Goal: Use online tool/utility: Use online tool/utility

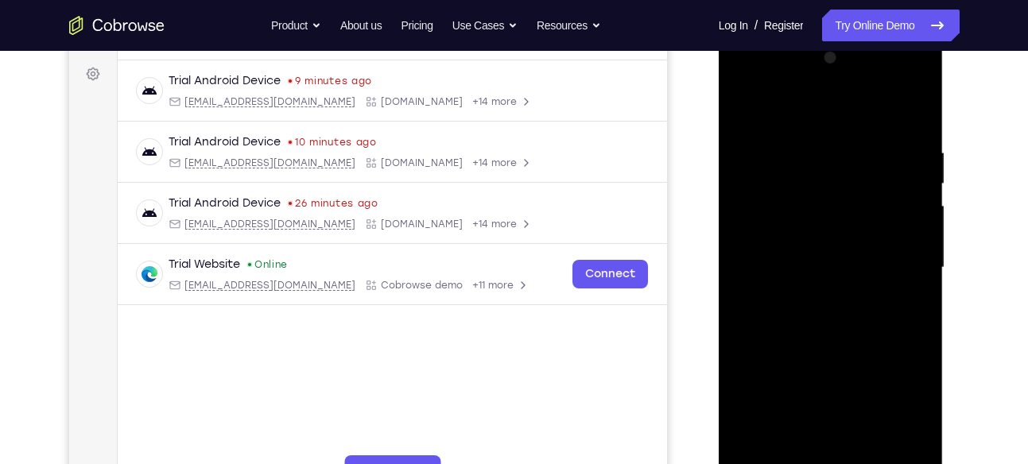
scroll to position [298, 0]
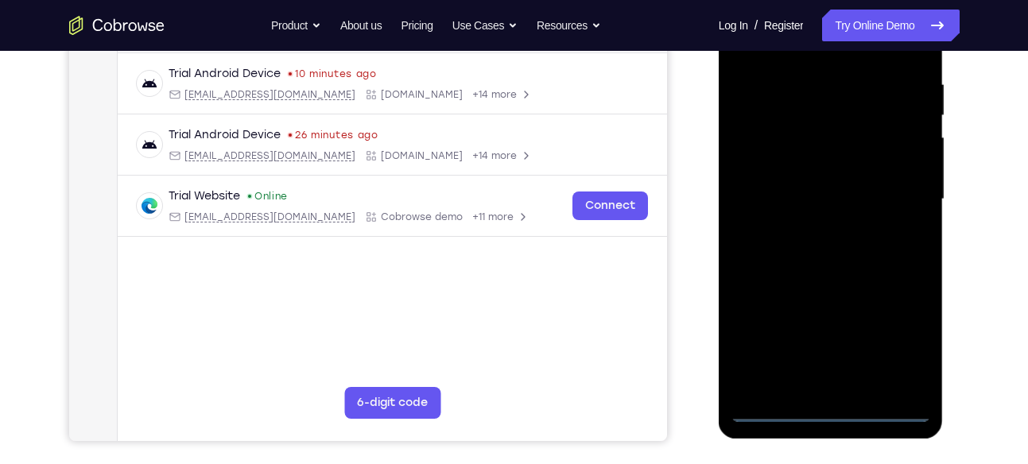
click at [837, 411] on div at bounding box center [830, 199] width 200 height 445
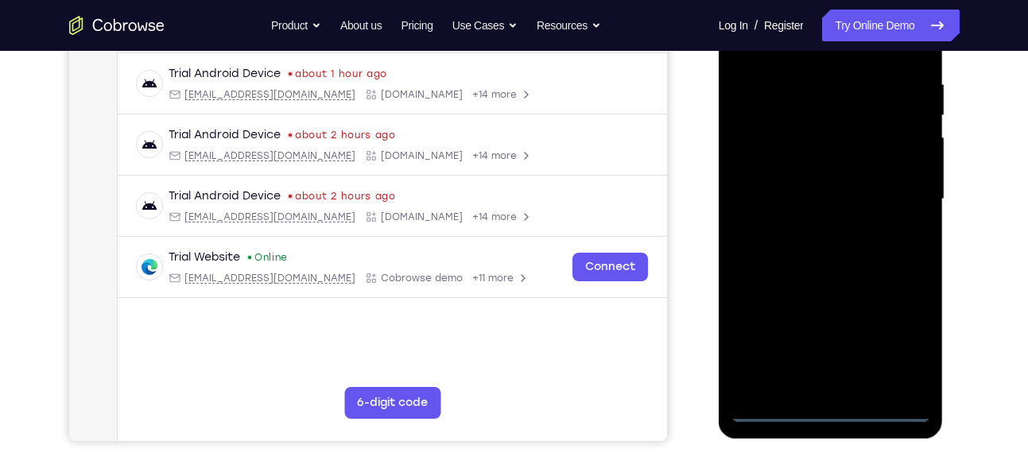
click at [901, 336] on div at bounding box center [830, 199] width 200 height 445
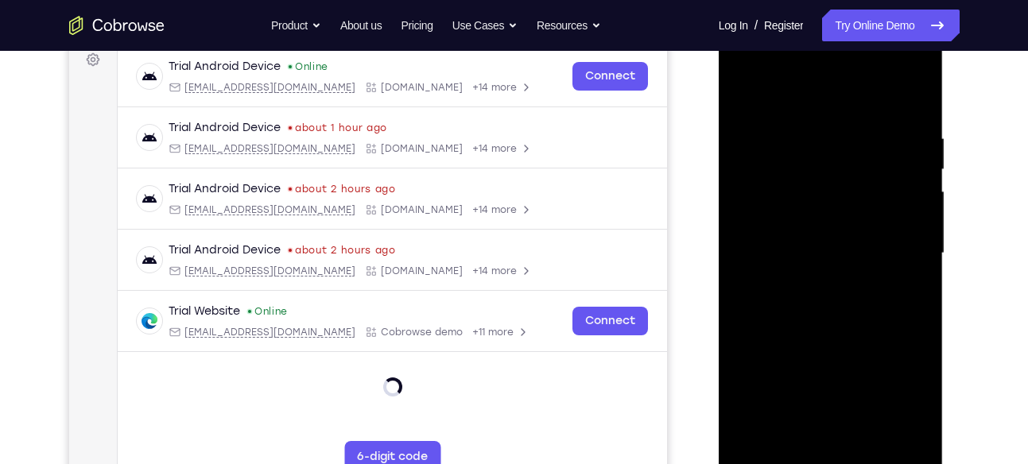
scroll to position [242, 0]
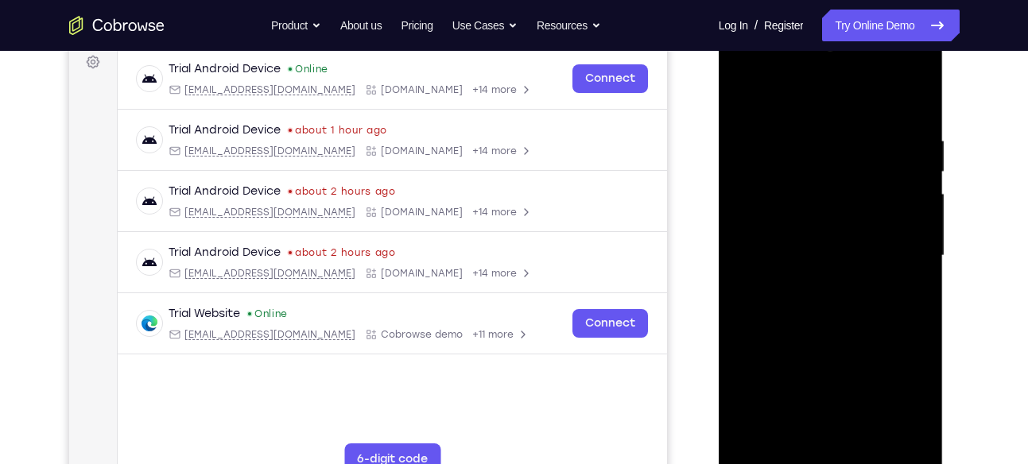
click at [795, 95] on div at bounding box center [830, 255] width 200 height 445
click at [901, 246] on div at bounding box center [830, 255] width 200 height 445
click at [817, 286] on div at bounding box center [830, 255] width 200 height 445
click at [874, 261] on div at bounding box center [830, 255] width 200 height 445
click at [812, 220] on div at bounding box center [830, 255] width 200 height 445
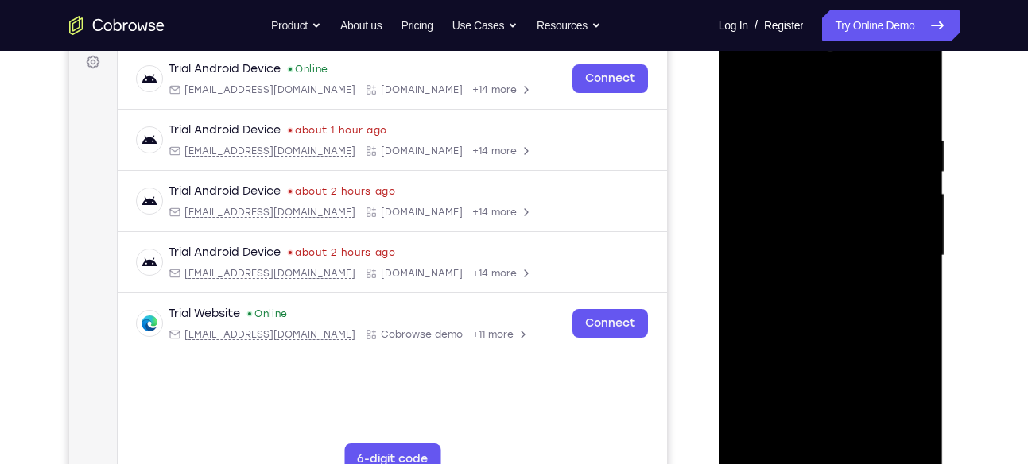
click at [822, 245] on div at bounding box center [830, 255] width 200 height 445
click at [831, 242] on div at bounding box center [830, 255] width 200 height 445
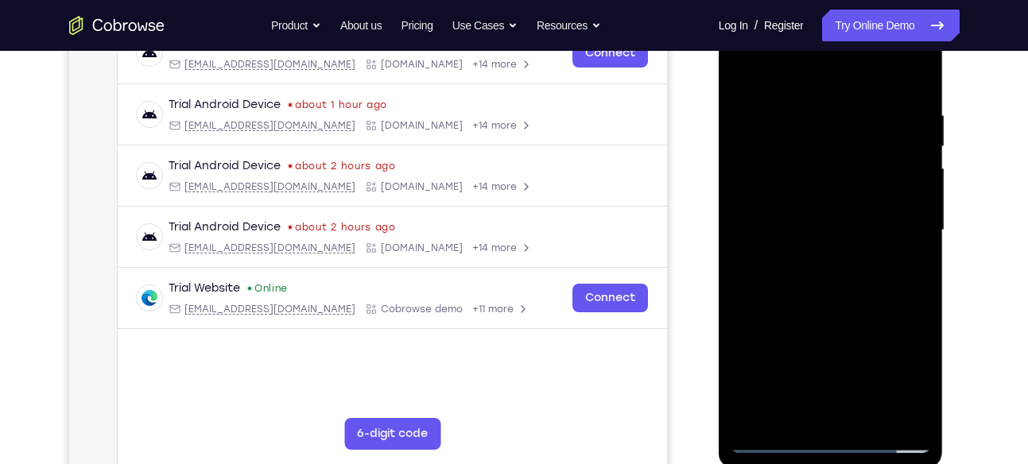
scroll to position [250, 0]
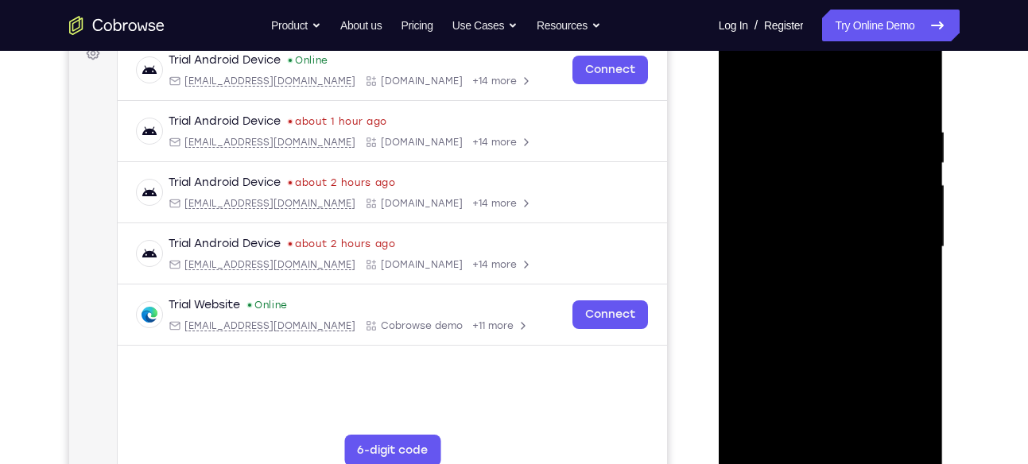
click at [823, 432] on div at bounding box center [830, 247] width 200 height 445
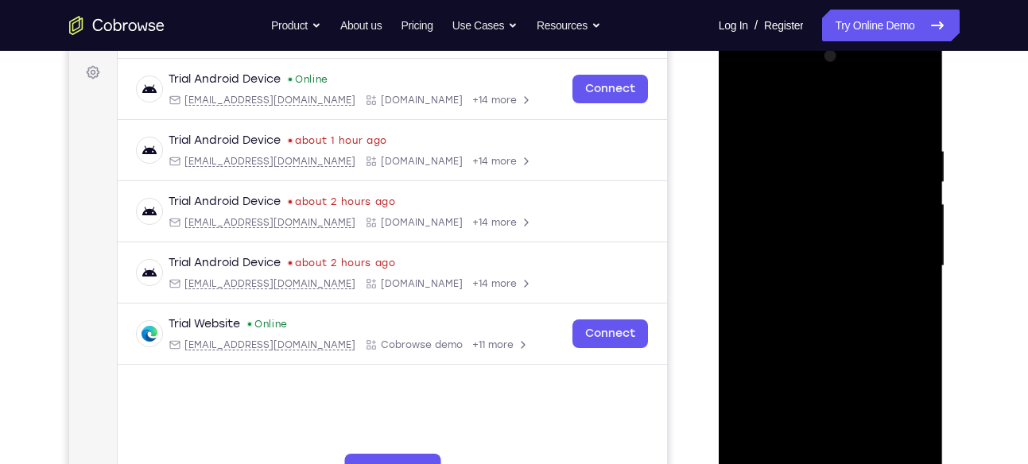
scroll to position [231, 0]
click at [834, 235] on div at bounding box center [830, 267] width 200 height 445
click at [811, 255] on div at bounding box center [830, 267] width 200 height 445
click at [777, 234] on div at bounding box center [830, 267] width 200 height 445
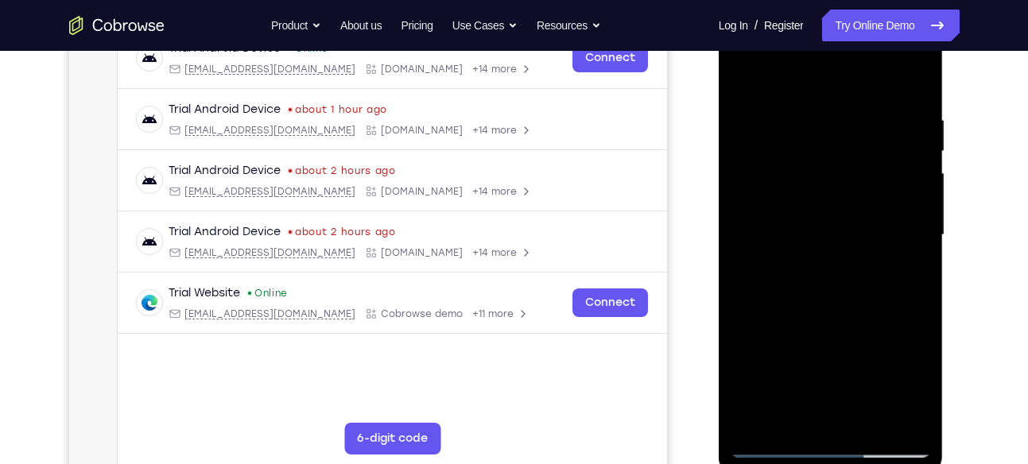
scroll to position [266, 0]
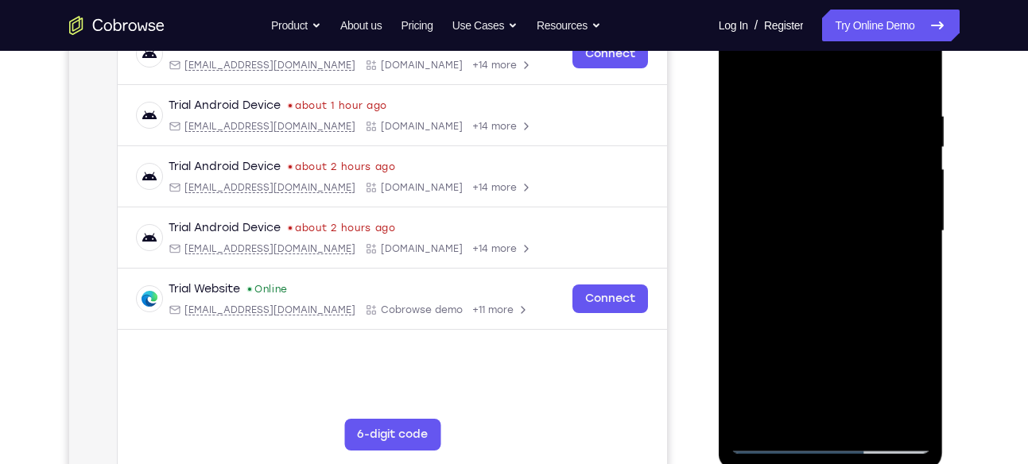
click at [889, 312] on div at bounding box center [830, 231] width 200 height 445
click at [785, 262] on div at bounding box center [830, 231] width 200 height 445
click at [789, 320] on div at bounding box center [830, 231] width 200 height 445
click at [874, 407] on div at bounding box center [830, 231] width 200 height 445
click at [846, 368] on div at bounding box center [830, 231] width 200 height 445
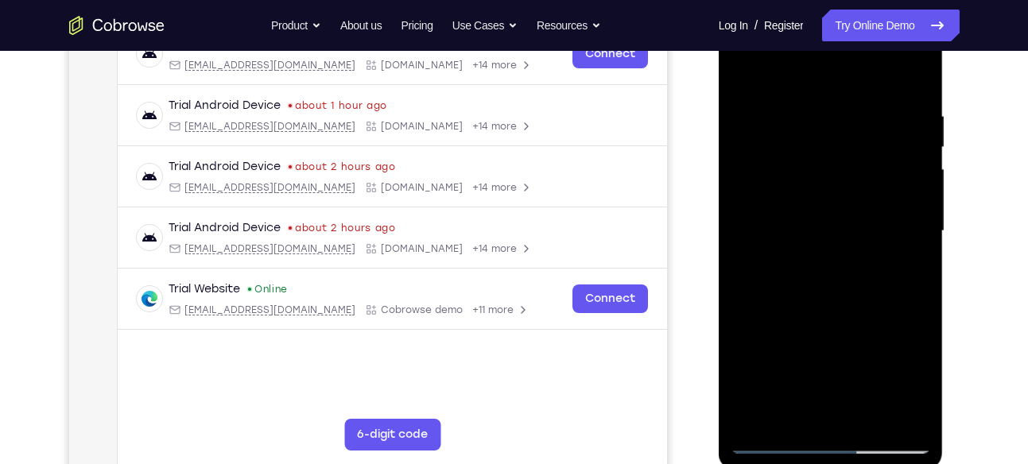
scroll to position [300, 0]
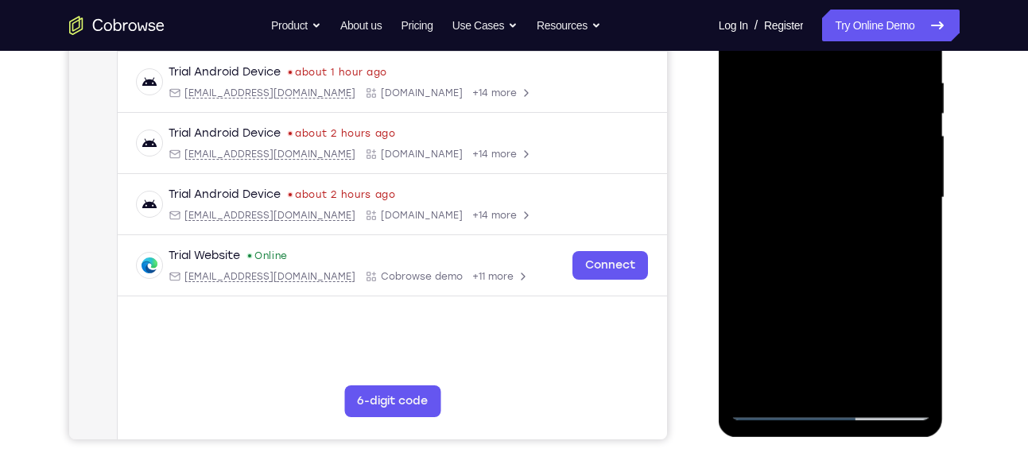
click at [845, 349] on div at bounding box center [830, 197] width 200 height 445
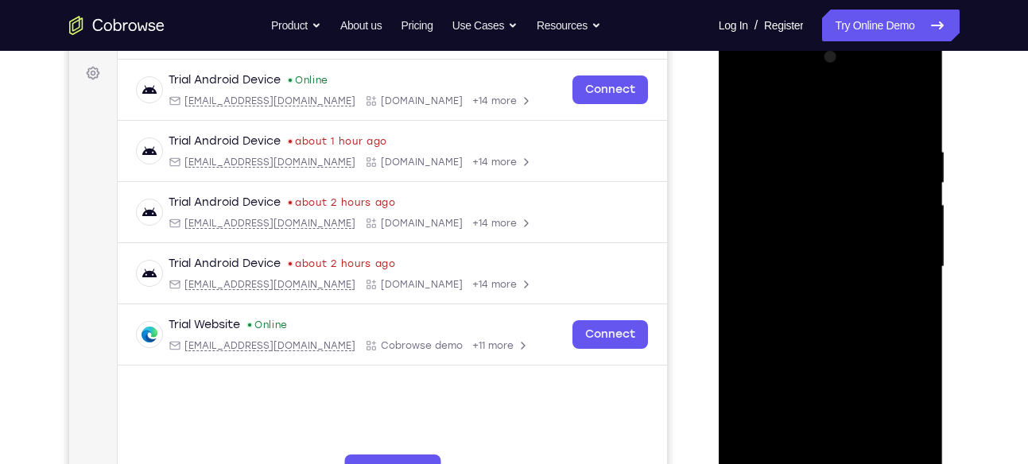
scroll to position [230, 0]
drag, startPoint x: 814, startPoint y: 112, endPoint x: 814, endPoint y: 65, distance: 46.9
click at [814, 65] on div at bounding box center [830, 267] width 200 height 445
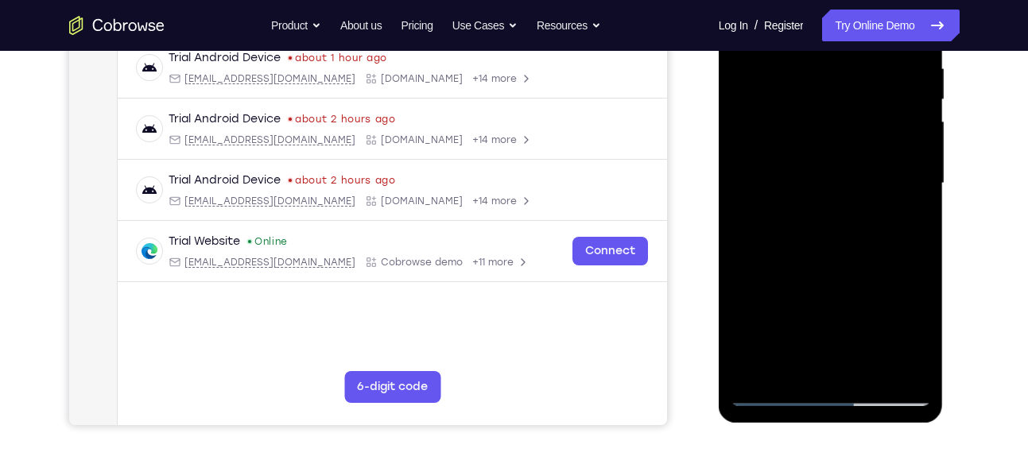
scroll to position [315, 0]
click at [804, 346] on div at bounding box center [830, 182] width 200 height 445
click at [778, 391] on div at bounding box center [830, 182] width 200 height 445
click at [816, 149] on div at bounding box center [830, 182] width 200 height 445
click at [796, 167] on div at bounding box center [830, 182] width 200 height 445
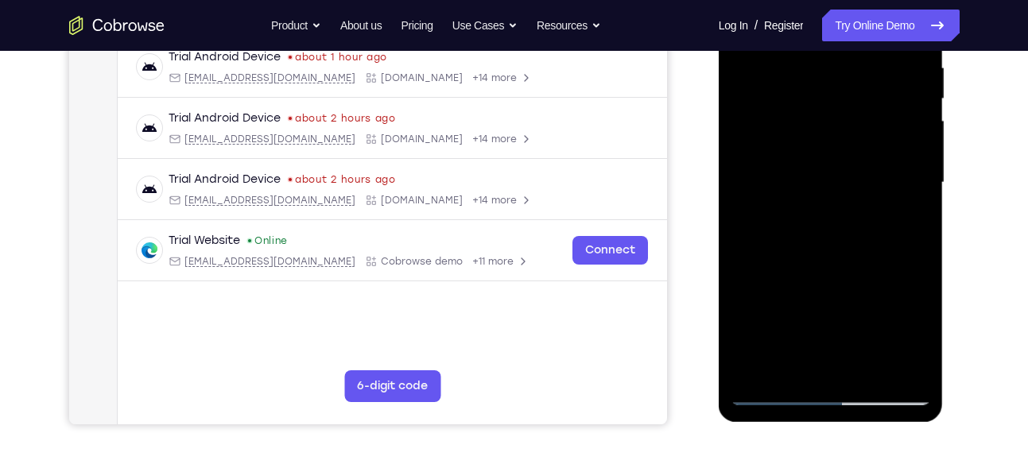
click at [910, 200] on div at bounding box center [830, 182] width 200 height 445
click at [878, 194] on div at bounding box center [830, 182] width 200 height 445
click at [821, 141] on div at bounding box center [830, 182] width 200 height 445
click at [832, 165] on div at bounding box center [830, 182] width 200 height 445
click at [866, 164] on div at bounding box center [830, 182] width 200 height 445
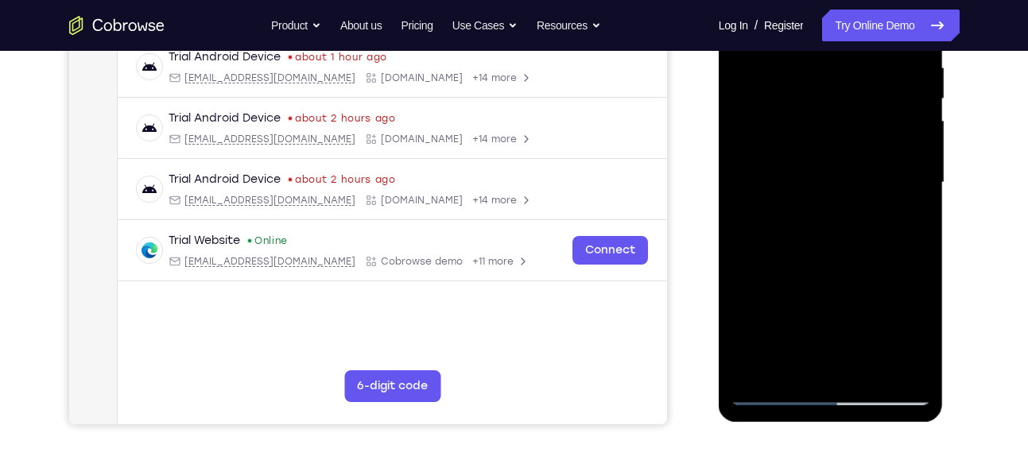
click at [866, 164] on div at bounding box center [830, 182] width 200 height 445
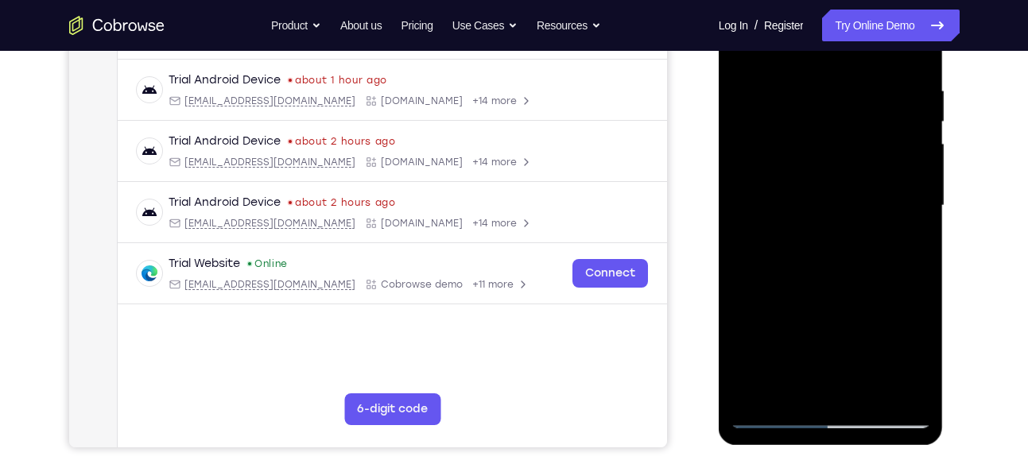
scroll to position [200, 0]
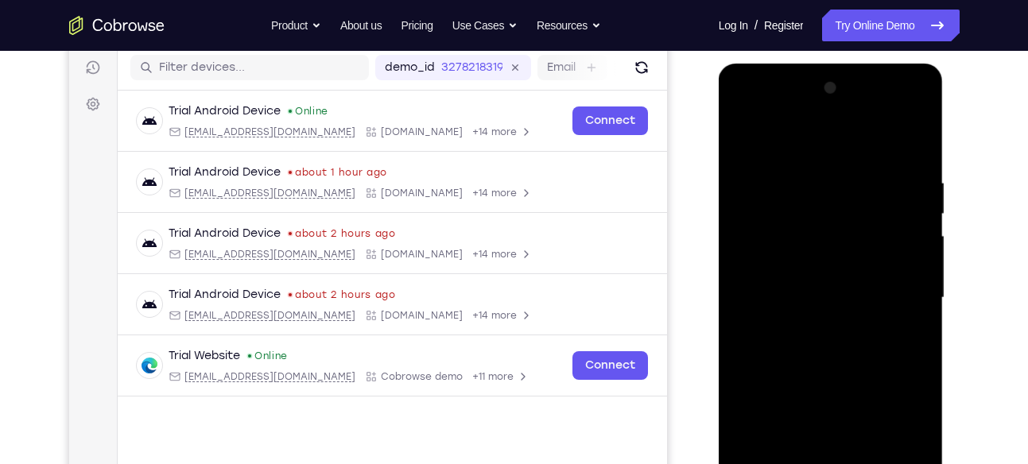
click at [800, 107] on div at bounding box center [830, 298] width 200 height 445
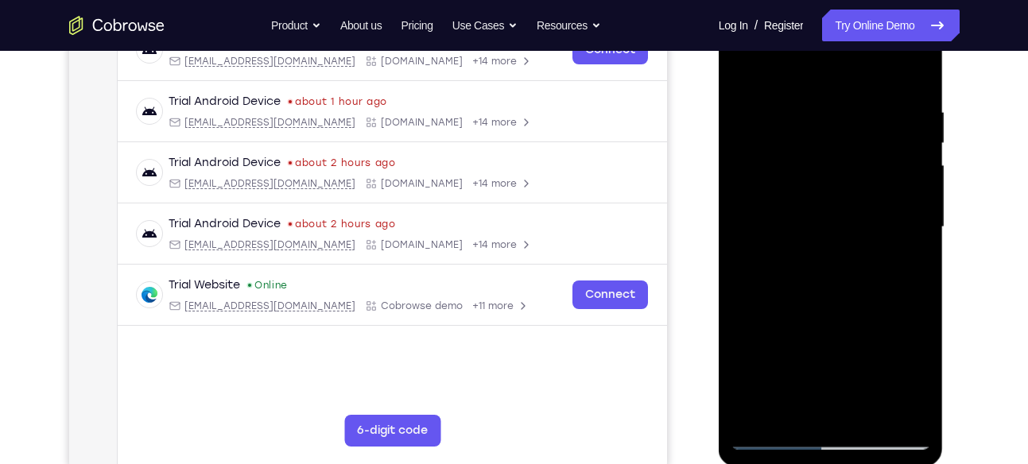
scroll to position [271, 0]
click at [816, 230] on div at bounding box center [830, 226] width 200 height 445
click at [820, 268] on div at bounding box center [830, 226] width 200 height 445
click at [830, 242] on div at bounding box center [830, 226] width 200 height 445
click at [850, 317] on div at bounding box center [830, 226] width 200 height 445
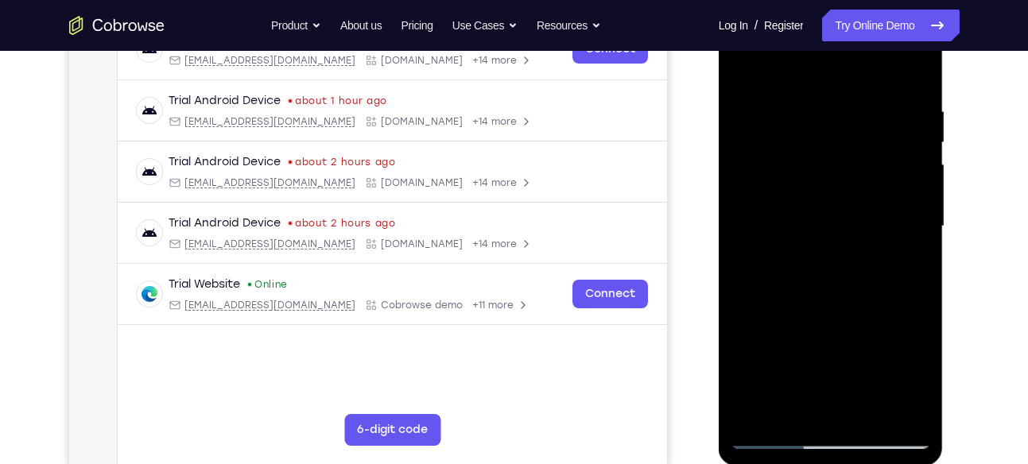
click at [884, 184] on div at bounding box center [830, 226] width 200 height 445
click at [821, 401] on div at bounding box center [830, 226] width 200 height 445
click at [833, 395] on div at bounding box center [830, 226] width 200 height 445
drag, startPoint x: 820, startPoint y: 74, endPoint x: 812, endPoint y: 0, distance: 74.4
click at [812, 0] on div at bounding box center [831, 229] width 225 height 474
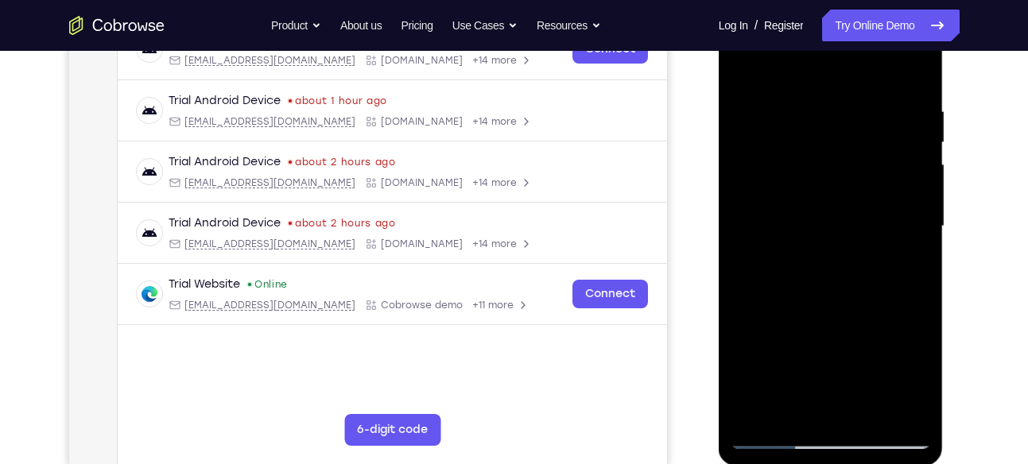
click at [830, 397] on div at bounding box center [830, 226] width 200 height 445
click at [786, 188] on div at bounding box center [830, 226] width 200 height 445
click at [841, 262] on div at bounding box center [830, 226] width 200 height 445
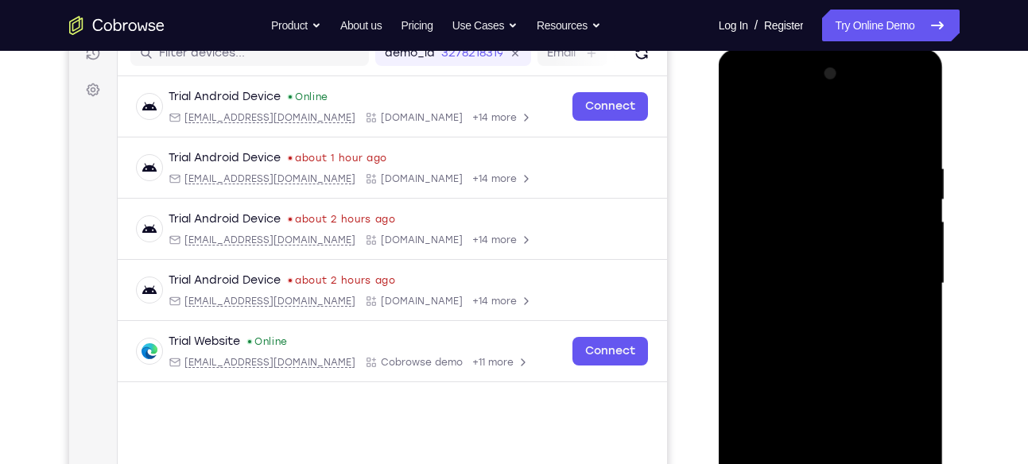
scroll to position [209, 0]
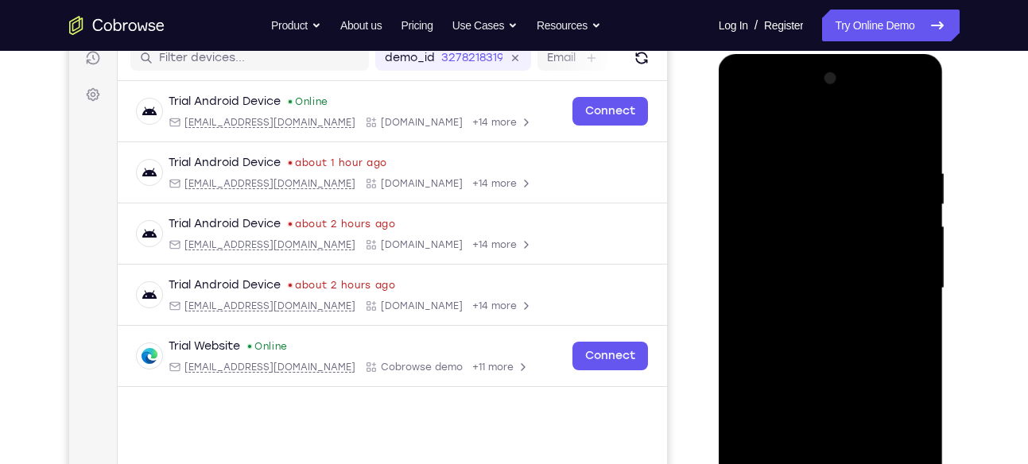
click at [896, 103] on div at bounding box center [830, 288] width 200 height 445
click at [763, 97] on div at bounding box center [830, 288] width 200 height 445
click at [761, 240] on div at bounding box center [830, 288] width 200 height 445
click at [812, 317] on div at bounding box center [830, 288] width 200 height 445
click at [863, 205] on div at bounding box center [830, 288] width 200 height 445
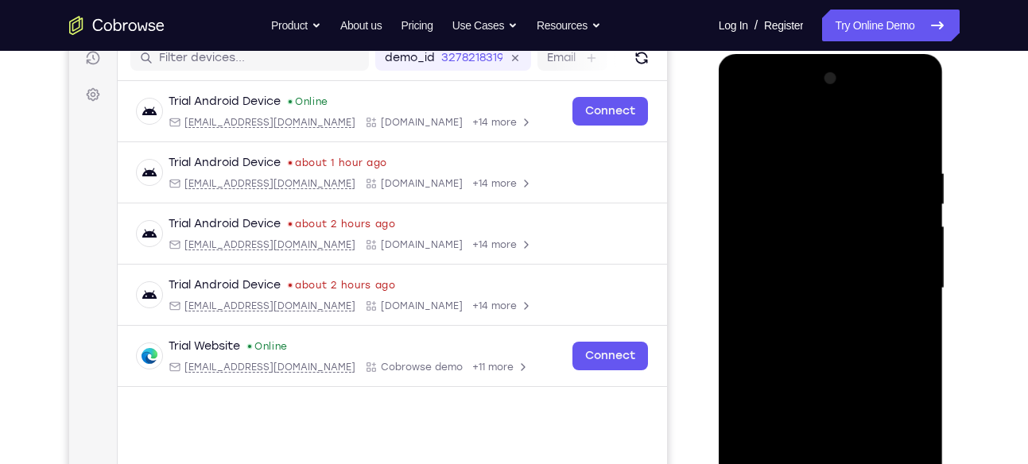
click at [897, 101] on div at bounding box center [830, 288] width 200 height 445
click at [811, 131] on div at bounding box center [830, 288] width 200 height 445
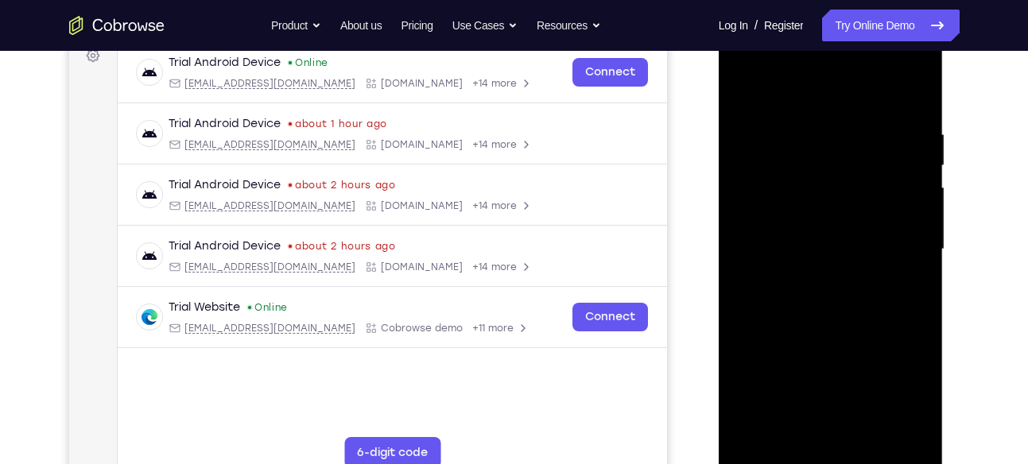
scroll to position [249, 0]
click at [878, 109] on div at bounding box center [830, 248] width 200 height 445
click at [750, 117] on div at bounding box center [830, 251] width 200 height 445
click at [917, 115] on div at bounding box center [830, 251] width 200 height 445
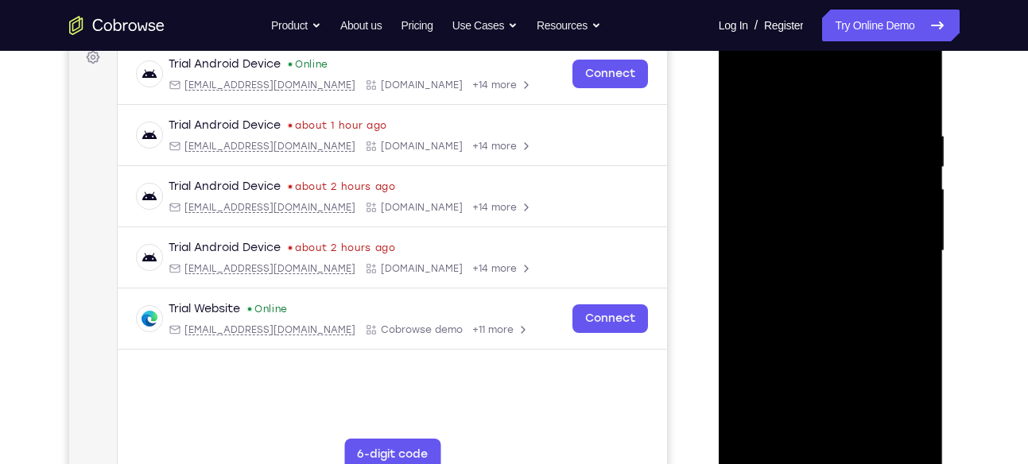
click at [916, 113] on div at bounding box center [830, 251] width 200 height 445
click at [738, 91] on div at bounding box center [830, 251] width 200 height 445
click at [742, 106] on div at bounding box center [830, 251] width 200 height 445
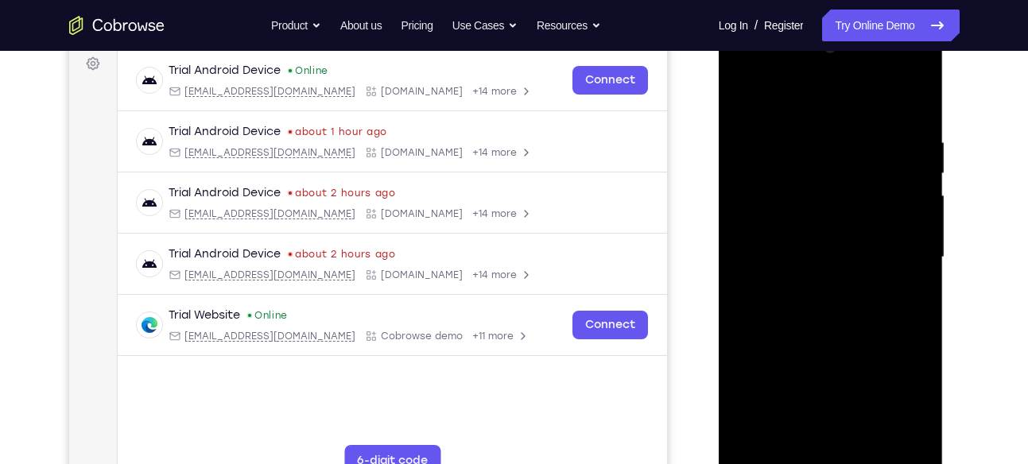
click at [898, 95] on div at bounding box center [830, 257] width 200 height 445
click at [796, 146] on div at bounding box center [830, 257] width 200 height 445
click at [900, 76] on div at bounding box center [830, 257] width 200 height 445
click at [797, 132] on div at bounding box center [830, 257] width 200 height 445
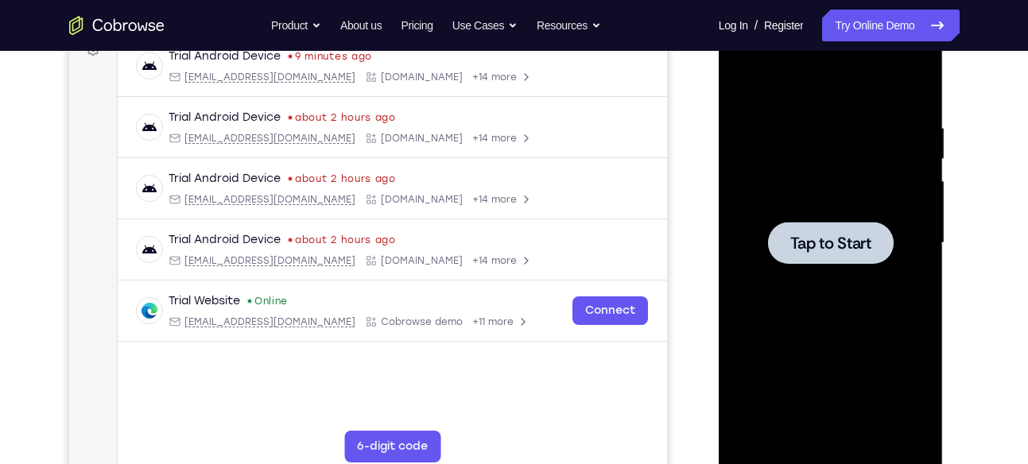
click at [797, 186] on div at bounding box center [830, 243] width 200 height 445
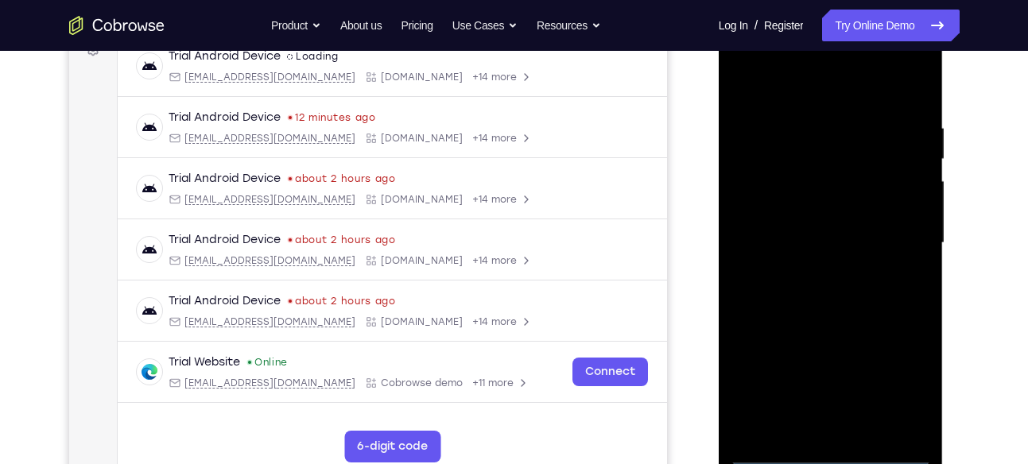
click at [829, 448] on div at bounding box center [830, 243] width 200 height 445
click at [831, 450] on div at bounding box center [830, 243] width 200 height 445
click at [899, 384] on div at bounding box center [830, 243] width 200 height 445
click at [784, 77] on div at bounding box center [830, 243] width 200 height 445
click at [759, 201] on div at bounding box center [830, 243] width 200 height 445
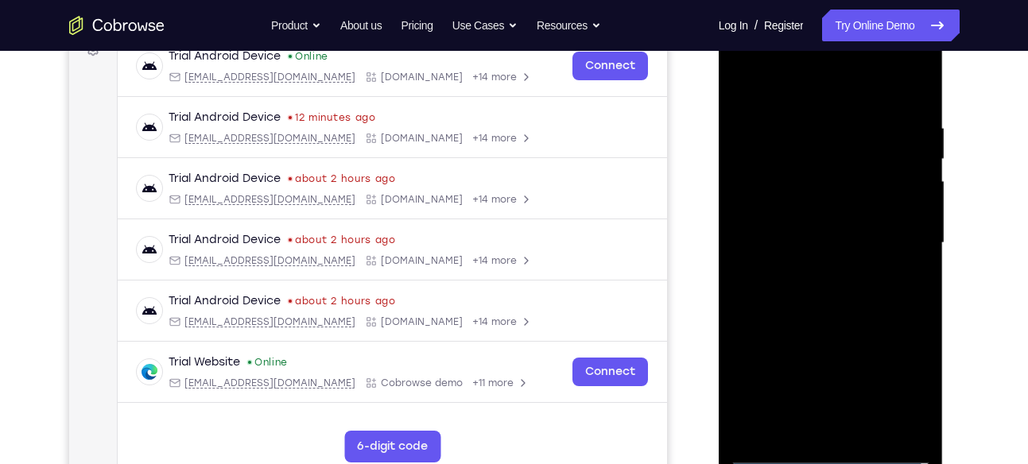
click at [800, 253] on div at bounding box center [830, 243] width 200 height 445
click at [792, 231] on div at bounding box center [830, 243] width 200 height 445
click at [830, 250] on div at bounding box center [830, 243] width 200 height 445
click at [891, 149] on div at bounding box center [830, 243] width 200 height 445
click at [847, 318] on div at bounding box center [830, 243] width 200 height 445
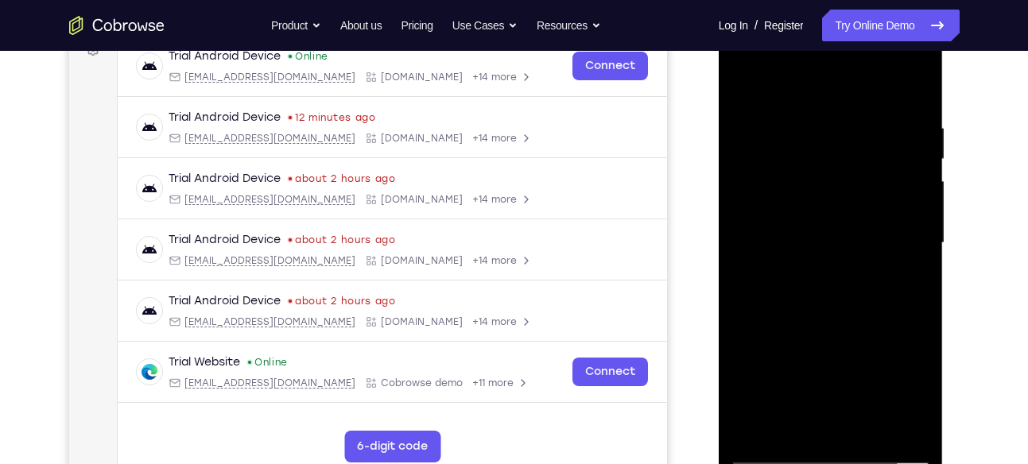
click at [897, 56] on div at bounding box center [830, 243] width 200 height 445
click at [784, 60] on div at bounding box center [830, 243] width 200 height 445
click at [897, 231] on div at bounding box center [830, 243] width 200 height 445
click at [903, 60] on div at bounding box center [830, 243] width 200 height 445
click at [759, 83] on div at bounding box center [830, 243] width 200 height 445
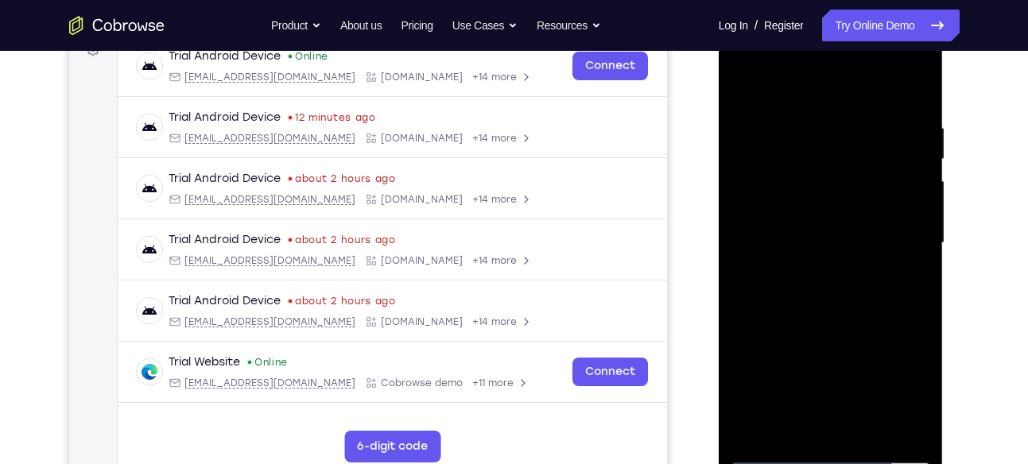
click at [832, 288] on div at bounding box center [830, 243] width 200 height 445
click at [906, 235] on div at bounding box center [830, 243] width 200 height 445
click at [914, 229] on div at bounding box center [830, 243] width 200 height 445
click at [857, 257] on div at bounding box center [830, 243] width 200 height 445
click at [835, 273] on div at bounding box center [830, 243] width 200 height 445
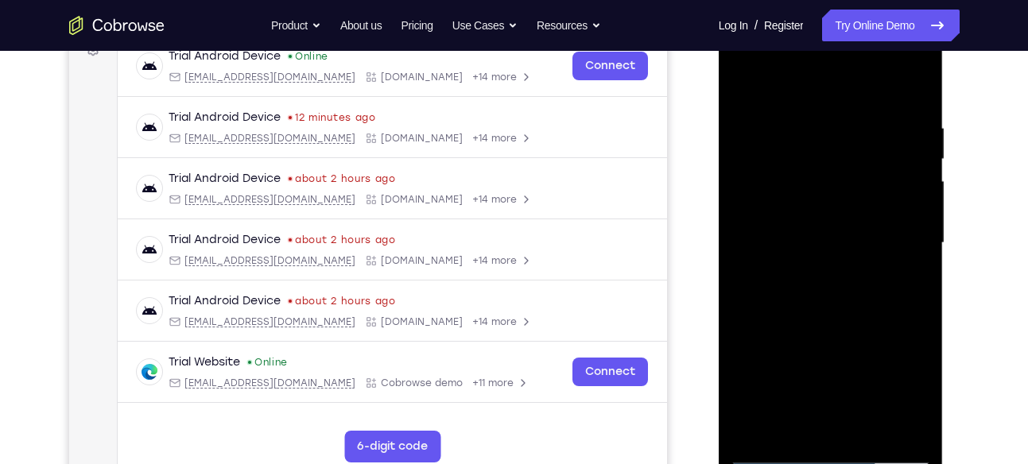
click at [827, 258] on div at bounding box center [830, 243] width 200 height 445
click at [835, 308] on div at bounding box center [830, 243] width 200 height 445
click at [832, 280] on div at bounding box center [830, 243] width 200 height 445
click at [823, 281] on div at bounding box center [830, 243] width 200 height 445
click at [805, 231] on div at bounding box center [830, 243] width 200 height 445
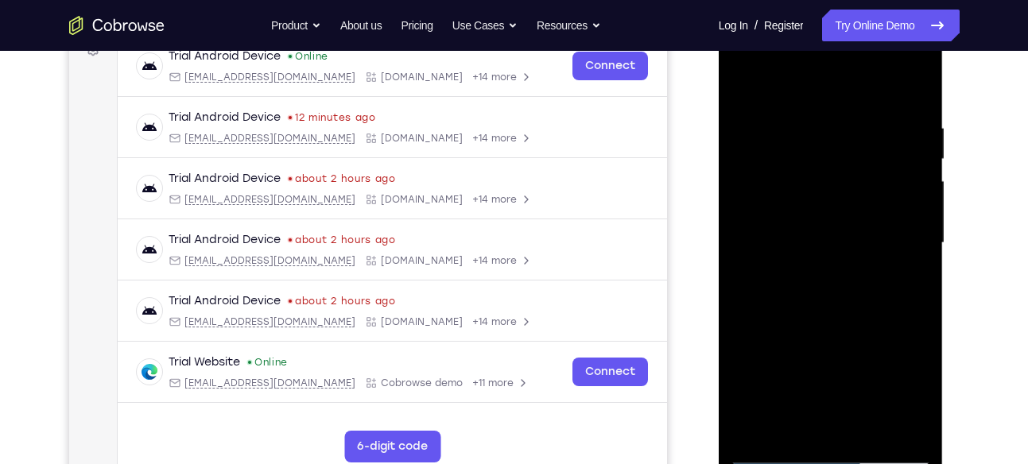
click at [845, 262] on div at bounding box center [830, 243] width 200 height 445
click at [856, 311] on div at bounding box center [830, 243] width 200 height 445
click at [829, 281] on div at bounding box center [830, 243] width 200 height 445
click at [870, 131] on div at bounding box center [830, 243] width 200 height 445
click at [835, 335] on div at bounding box center [830, 243] width 200 height 445
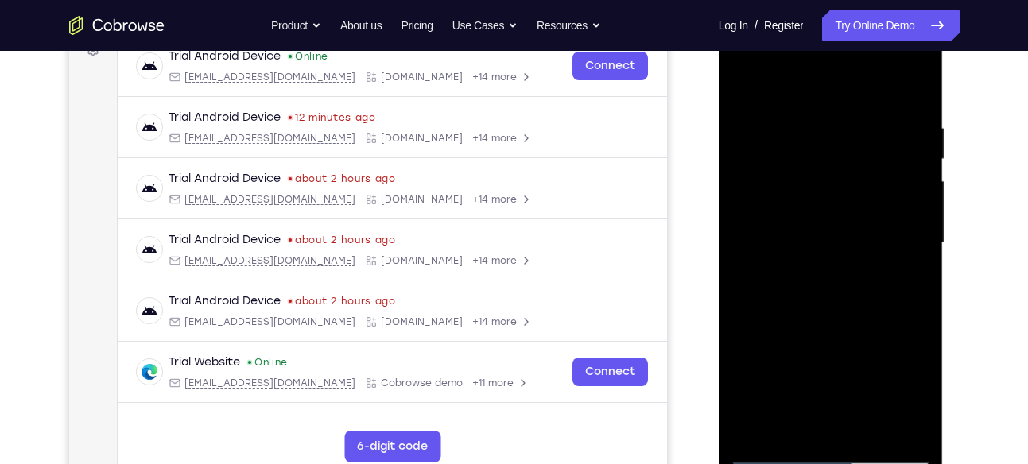
click at [897, 144] on div at bounding box center [830, 243] width 200 height 445
click at [850, 336] on div at bounding box center [830, 243] width 200 height 445
click at [806, 161] on div at bounding box center [830, 243] width 200 height 445
click at [832, 190] on div at bounding box center [830, 243] width 200 height 445
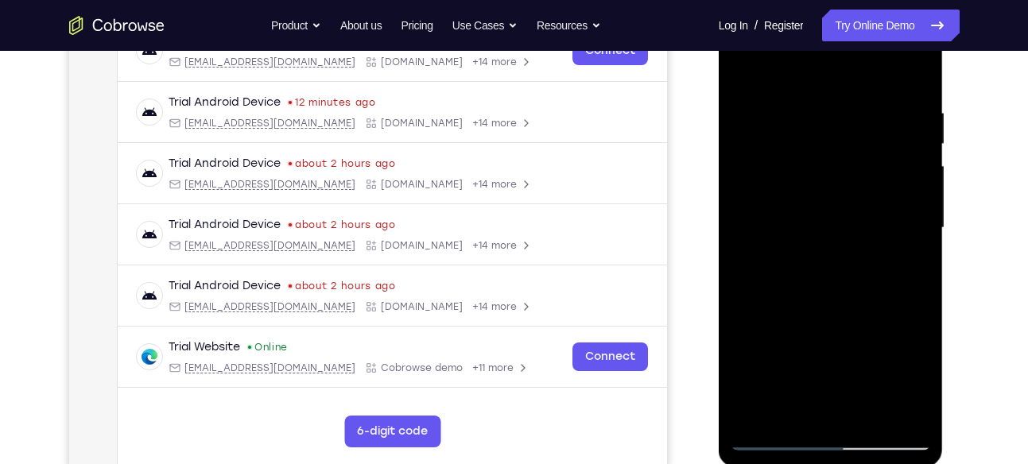
scroll to position [270, 0]
click at [846, 273] on div at bounding box center [830, 227] width 200 height 445
click at [854, 298] on div at bounding box center [830, 227] width 200 height 445
click at [854, 415] on div at bounding box center [830, 227] width 200 height 445
click at [845, 420] on div at bounding box center [830, 227] width 200 height 445
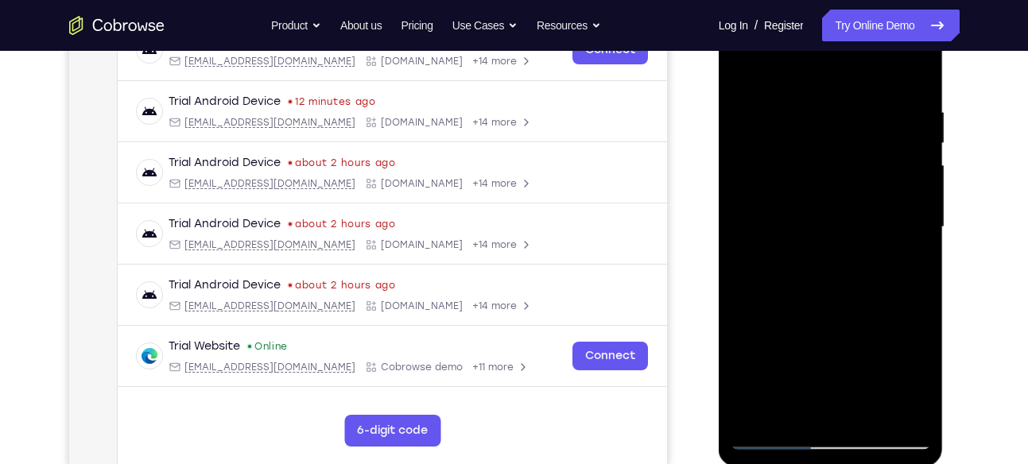
click at [796, 277] on div at bounding box center [830, 227] width 200 height 445
click at [845, 276] on div at bounding box center [830, 227] width 200 height 445
click at [799, 280] on div at bounding box center [830, 227] width 200 height 445
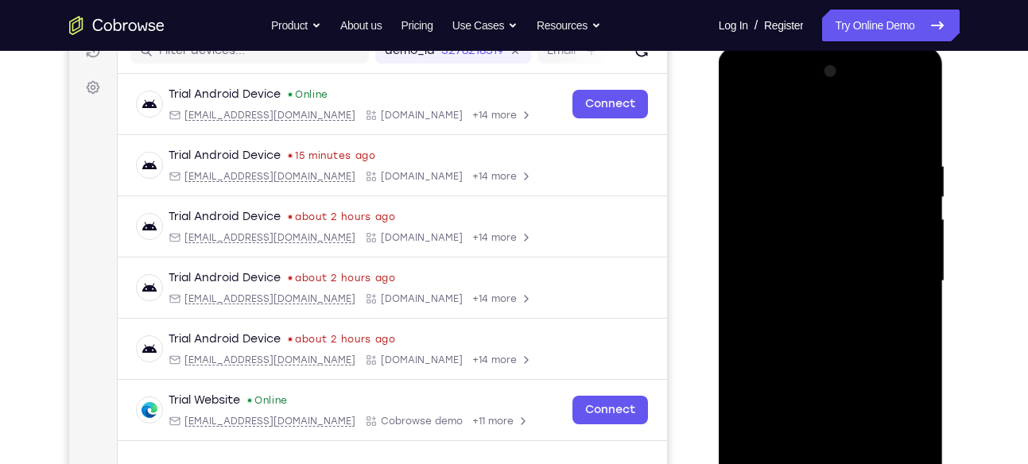
click at [899, 95] on div at bounding box center [830, 281] width 200 height 445
click at [804, 154] on div at bounding box center [830, 281] width 200 height 445
click at [818, 311] on div at bounding box center [830, 281] width 200 height 445
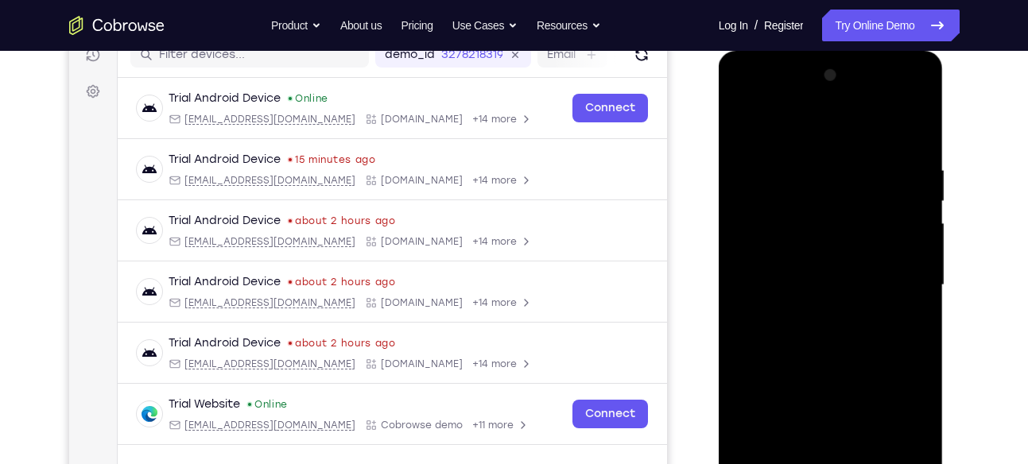
scroll to position [211, 0]
click at [814, 103] on div at bounding box center [830, 286] width 200 height 445
click at [784, 120] on div at bounding box center [830, 286] width 200 height 445
click at [905, 106] on div at bounding box center [830, 286] width 200 height 445
click at [804, 133] on div at bounding box center [830, 286] width 200 height 445
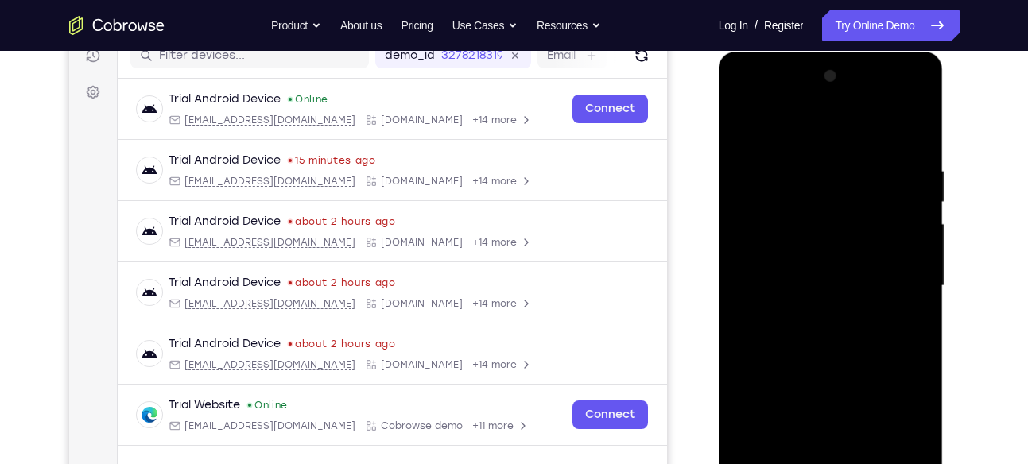
click at [804, 133] on div at bounding box center [830, 286] width 200 height 445
click at [815, 228] on div at bounding box center [830, 286] width 200 height 445
click at [827, 254] on div at bounding box center [830, 286] width 200 height 445
click at [896, 99] on div at bounding box center [830, 286] width 200 height 445
click at [810, 170] on div at bounding box center [830, 286] width 200 height 445
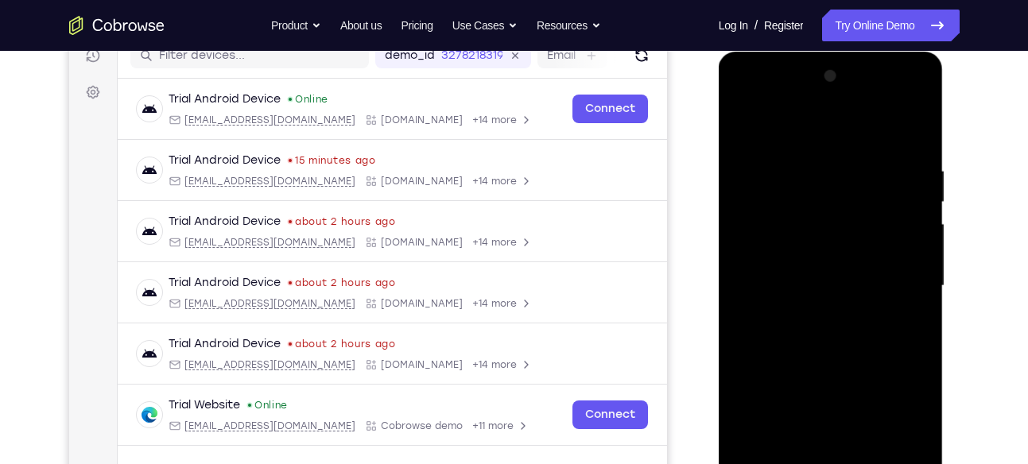
click at [831, 362] on div at bounding box center [830, 286] width 200 height 445
click at [803, 214] on div at bounding box center [830, 286] width 200 height 445
click at [836, 267] on div at bounding box center [830, 286] width 200 height 445
click at [836, 234] on div at bounding box center [830, 286] width 200 height 445
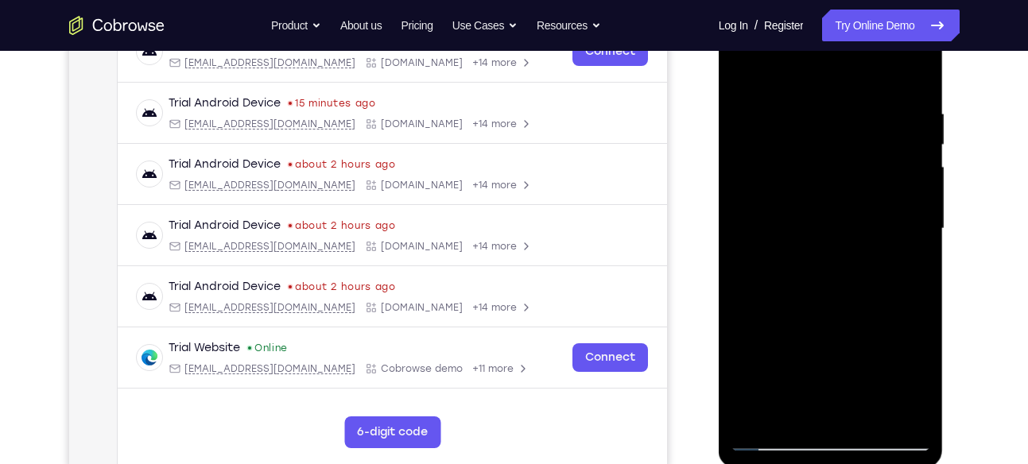
scroll to position [269, 0]
click at [796, 160] on div at bounding box center [830, 228] width 200 height 445
click at [821, 160] on div at bounding box center [830, 228] width 200 height 445
click at [853, 269] on div at bounding box center [830, 228] width 200 height 445
click at [811, 153] on div at bounding box center [830, 228] width 200 height 445
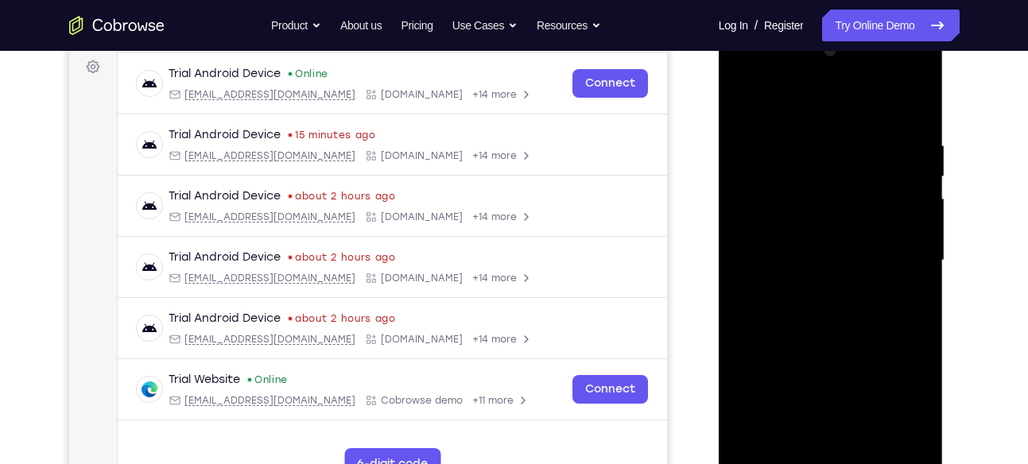
scroll to position [238, 0]
click at [830, 306] on div at bounding box center [830, 259] width 200 height 445
click at [738, 98] on div at bounding box center [830, 259] width 200 height 445
click at [823, 64] on div at bounding box center [830, 259] width 200 height 445
click at [818, 285] on div at bounding box center [830, 259] width 200 height 445
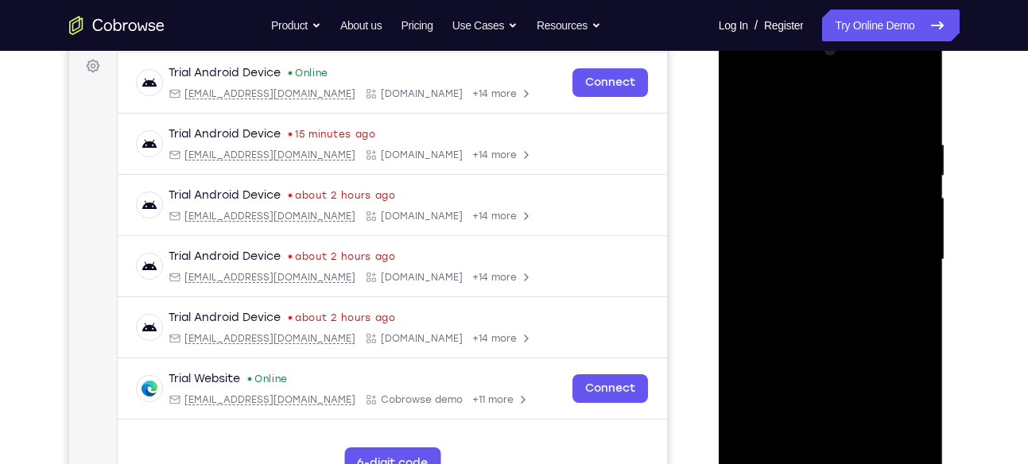
click at [837, 331] on div at bounding box center [830, 259] width 200 height 445
click at [804, 185] on div at bounding box center [830, 259] width 200 height 445
click at [818, 212] on div at bounding box center [830, 259] width 200 height 445
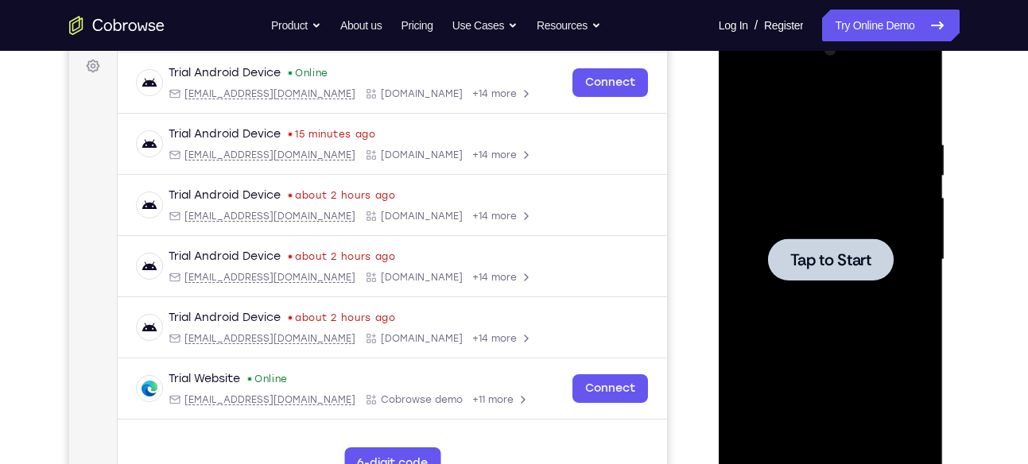
click at [847, 218] on div at bounding box center [830, 259] width 200 height 445
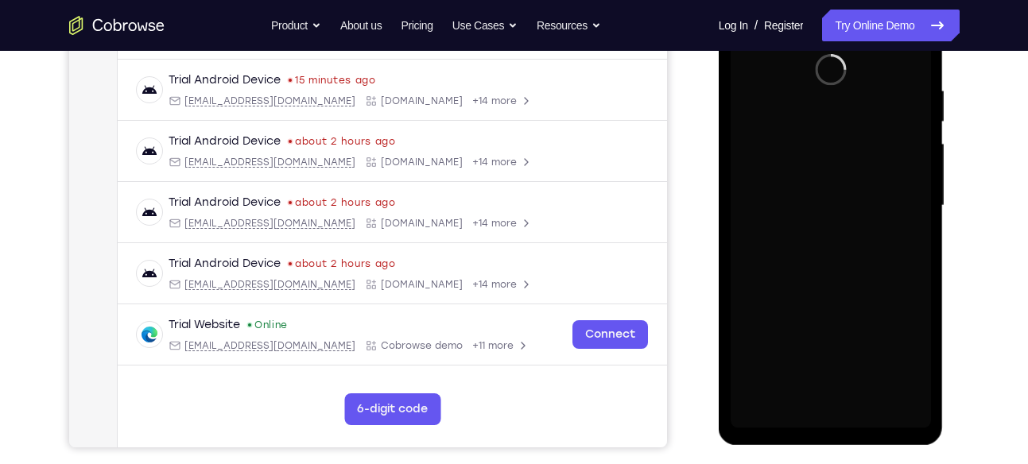
scroll to position [293, 0]
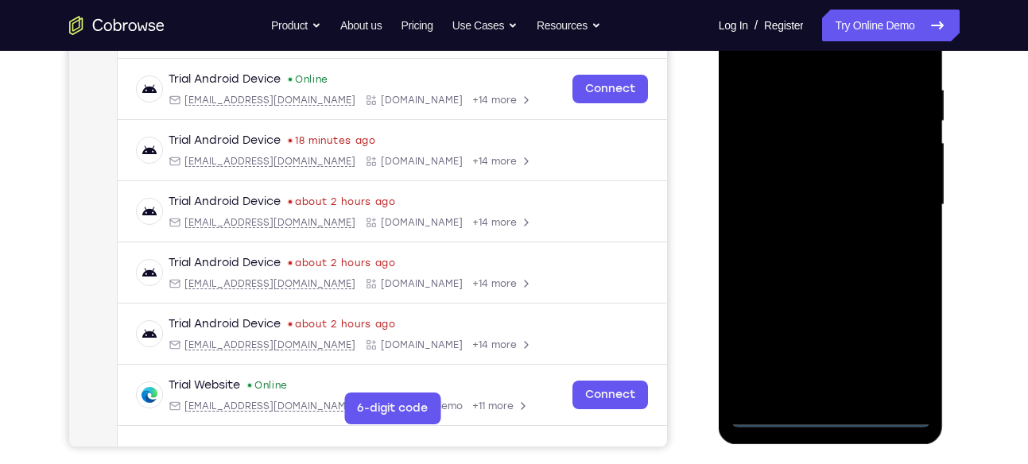
click at [827, 409] on div at bounding box center [830, 205] width 200 height 445
click at [831, 419] on div at bounding box center [830, 205] width 200 height 445
click at [901, 348] on div at bounding box center [830, 205] width 200 height 445
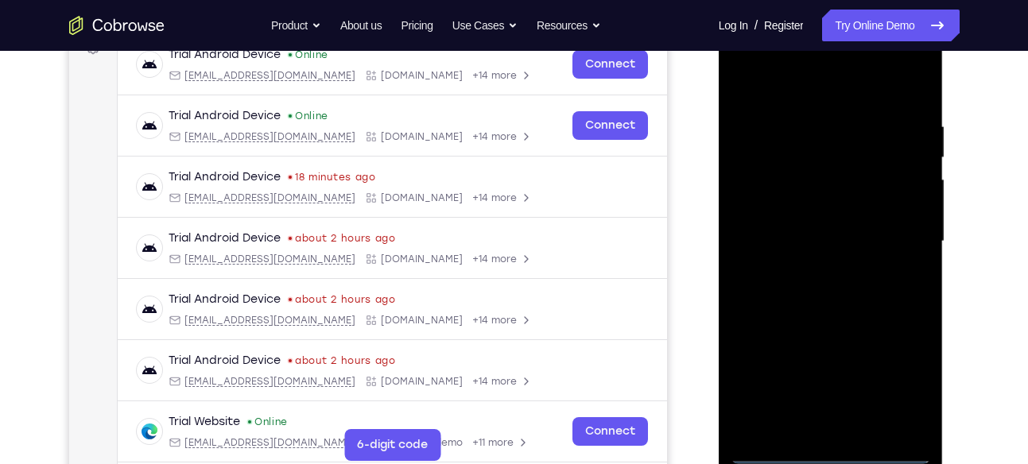
scroll to position [254, 0]
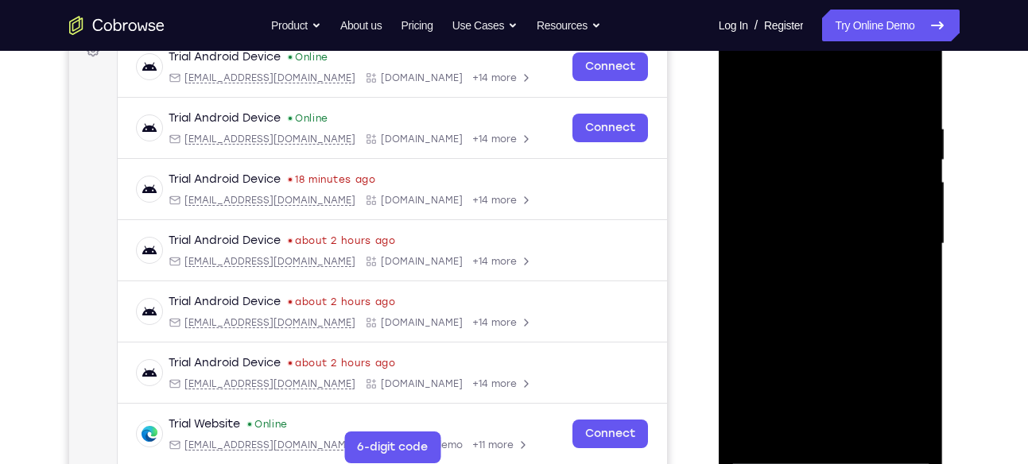
click at [774, 92] on div at bounding box center [830, 243] width 200 height 445
click at [893, 228] on div at bounding box center [830, 243] width 200 height 445
click at [813, 269] on div at bounding box center [830, 243] width 200 height 445
click at [863, 324] on div at bounding box center [830, 243] width 200 height 445
click at [797, 163] on div at bounding box center [830, 243] width 200 height 445
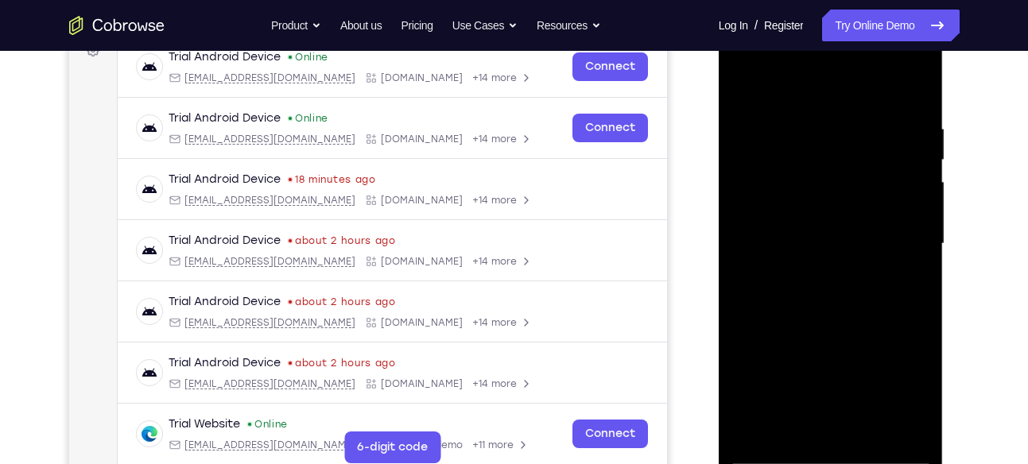
click at [812, 196] on div at bounding box center [830, 243] width 200 height 445
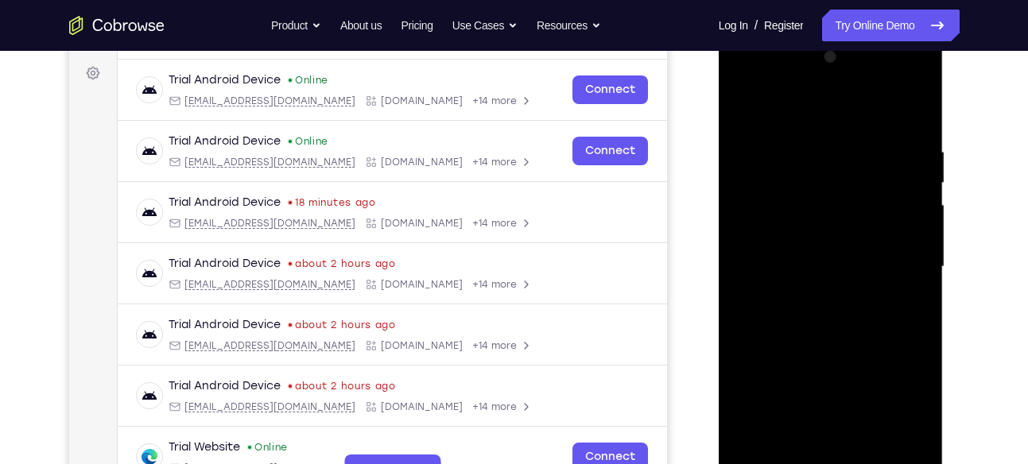
scroll to position [230, 0]
click at [897, 74] on div at bounding box center [830, 267] width 200 height 445
click at [754, 83] on div at bounding box center [830, 267] width 200 height 445
click at [808, 219] on div at bounding box center [830, 267] width 200 height 445
click at [814, 273] on div at bounding box center [830, 267] width 200 height 445
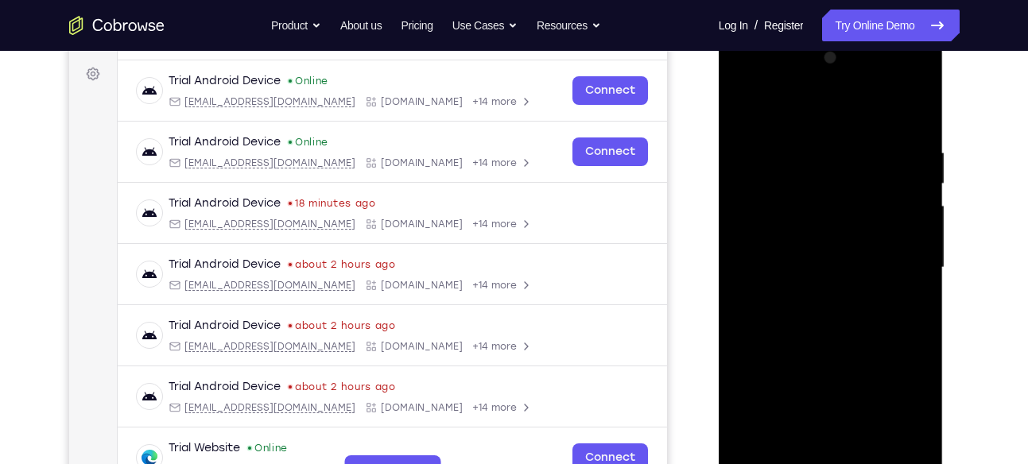
click at [801, 303] on div at bounding box center [830, 267] width 200 height 445
click at [821, 282] on div at bounding box center [830, 267] width 200 height 445
click at [839, 308] on div at bounding box center [830, 267] width 200 height 445
click at [878, 184] on div at bounding box center [830, 267] width 200 height 445
click at [915, 309] on div at bounding box center [830, 267] width 200 height 445
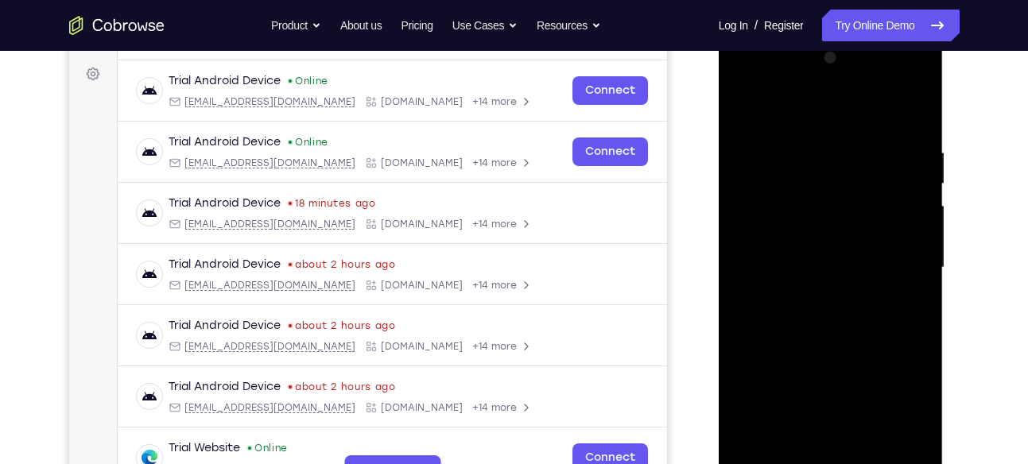
click at [818, 260] on div at bounding box center [830, 267] width 200 height 445
click at [835, 283] on div at bounding box center [830, 267] width 200 height 445
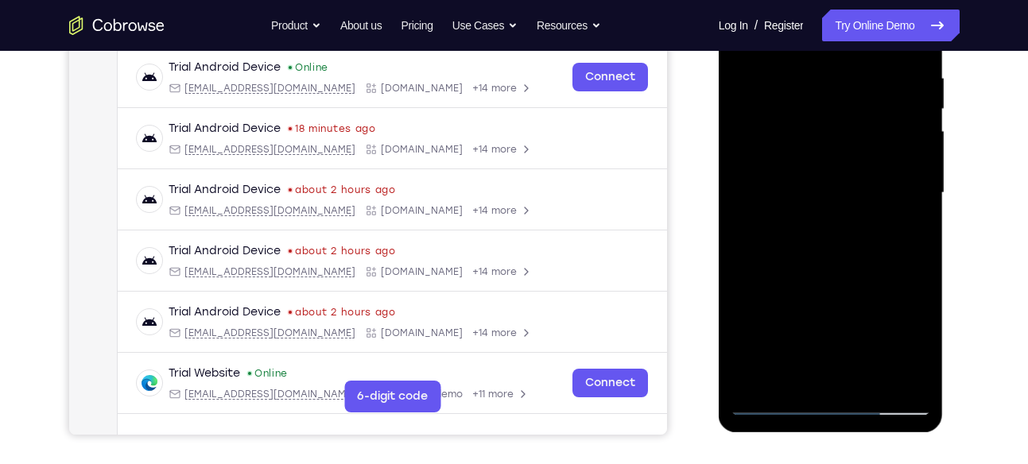
scroll to position [307, 0]
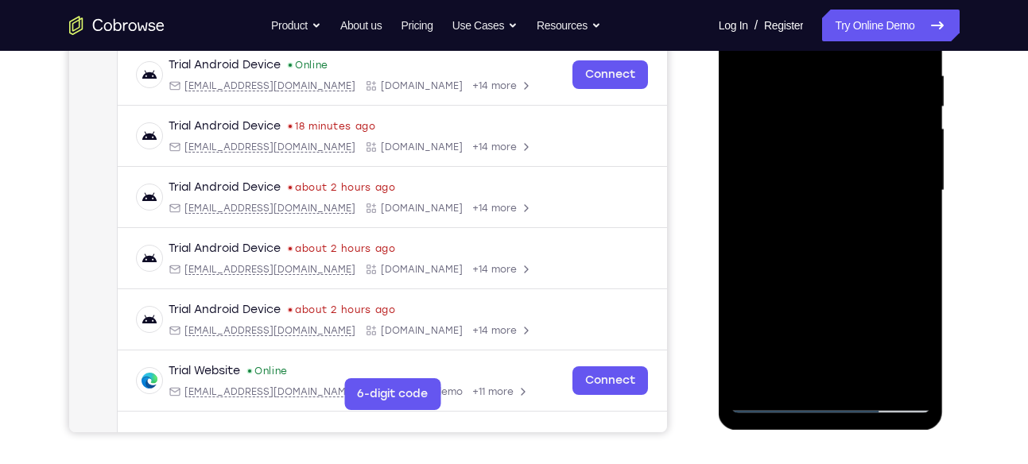
click at [836, 291] on div at bounding box center [830, 190] width 200 height 445
click at [823, 366] on div at bounding box center [830, 190] width 200 height 445
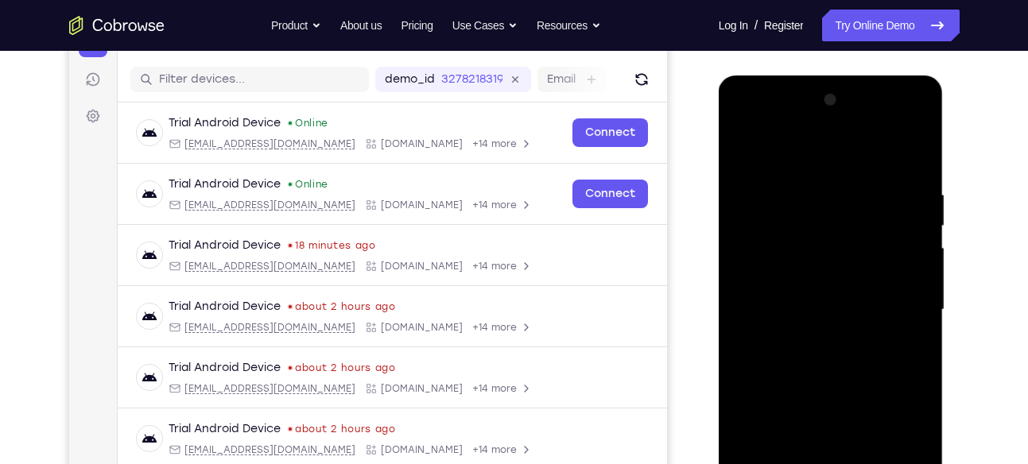
scroll to position [187, 0]
click at [901, 121] on div at bounding box center [830, 310] width 200 height 445
click at [808, 155] on div at bounding box center [830, 310] width 200 height 445
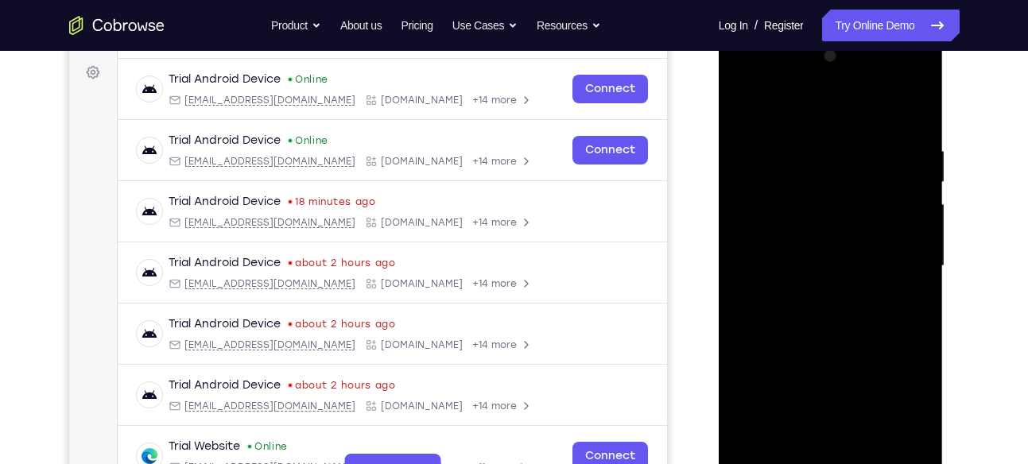
scroll to position [232, 0]
click at [738, 100] on div at bounding box center [830, 265] width 200 height 445
click at [836, 255] on div at bounding box center [830, 265] width 200 height 445
click at [851, 209] on div at bounding box center [830, 265] width 200 height 445
click at [895, 80] on div at bounding box center [830, 265] width 200 height 445
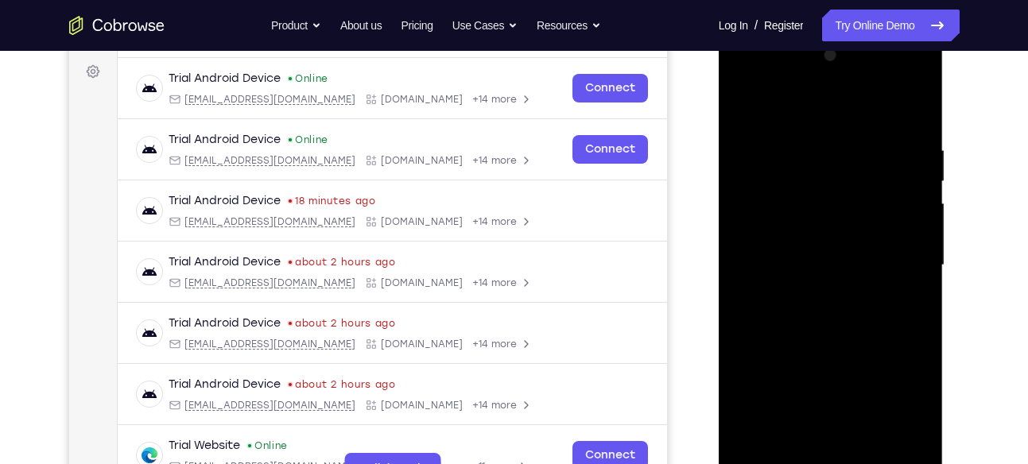
click at [812, 147] on div at bounding box center [830, 265] width 200 height 445
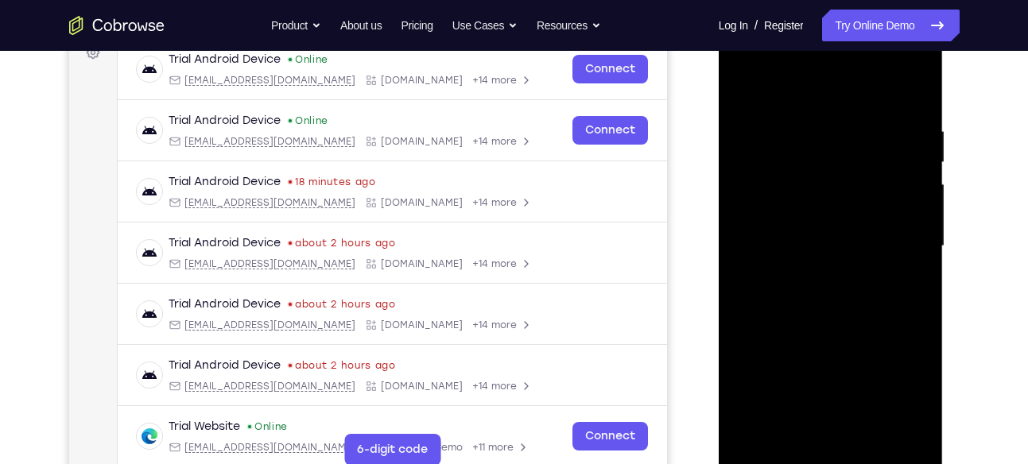
click at [900, 60] on div at bounding box center [830, 246] width 200 height 445
click at [773, 87] on div at bounding box center [830, 246] width 200 height 445
click at [810, 165] on div at bounding box center [830, 246] width 200 height 445
click at [840, 298] on div at bounding box center [830, 246] width 200 height 445
click at [815, 185] on div at bounding box center [830, 246] width 200 height 445
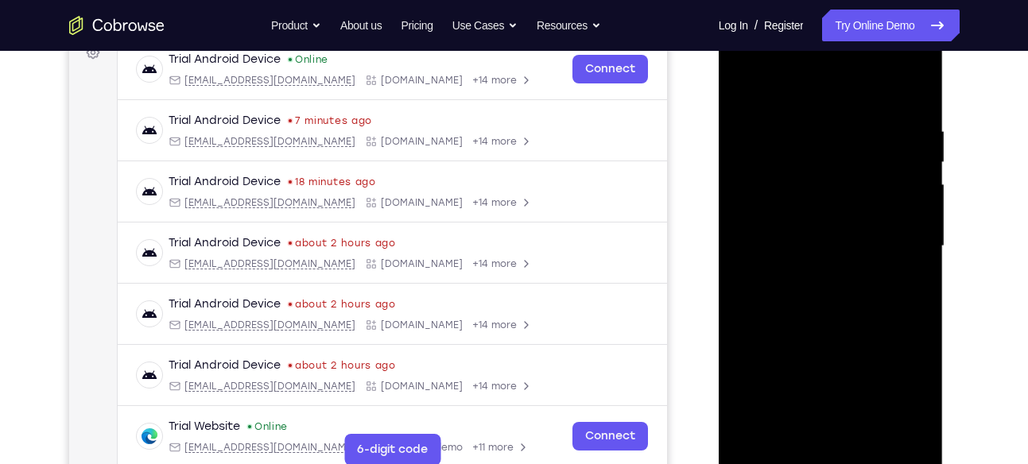
click at [853, 283] on div at bounding box center [830, 246] width 200 height 445
click at [812, 153] on div at bounding box center [830, 246] width 200 height 445
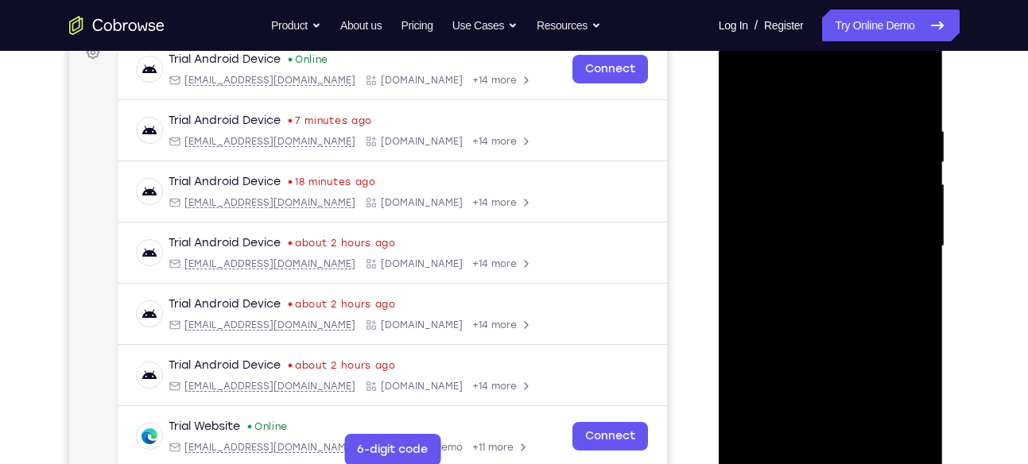
click at [812, 153] on div at bounding box center [830, 246] width 200 height 445
click at [840, 279] on div at bounding box center [830, 246] width 200 height 445
click at [902, 56] on div at bounding box center [830, 246] width 200 height 445
click at [761, 114] on div at bounding box center [830, 246] width 200 height 445
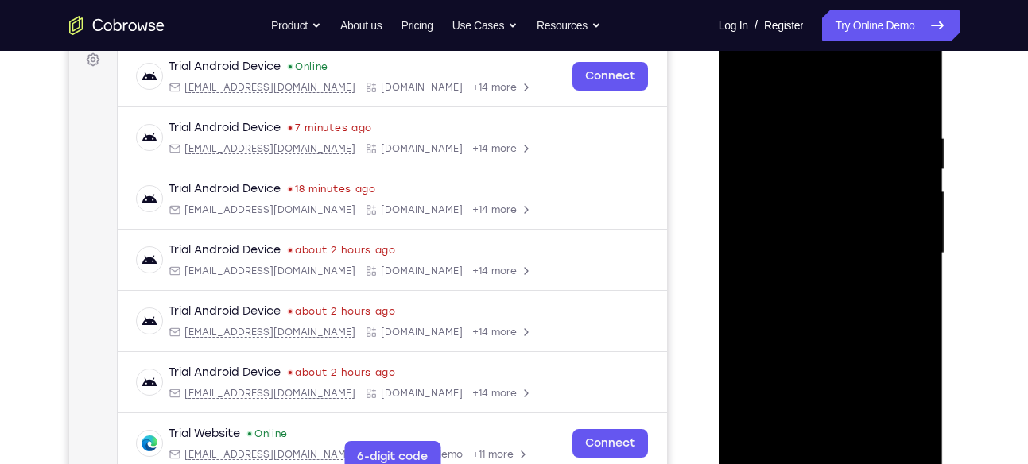
scroll to position [242, 0]
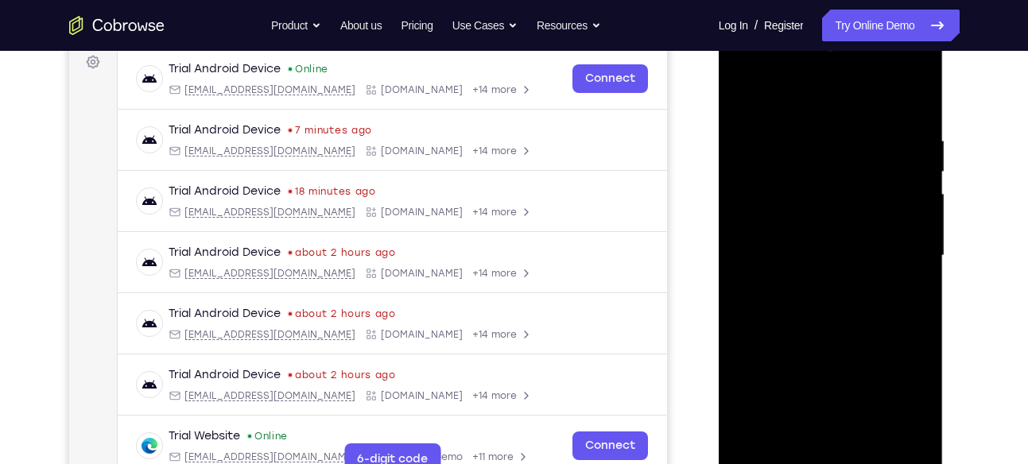
click at [839, 333] on div at bounding box center [830, 255] width 200 height 445
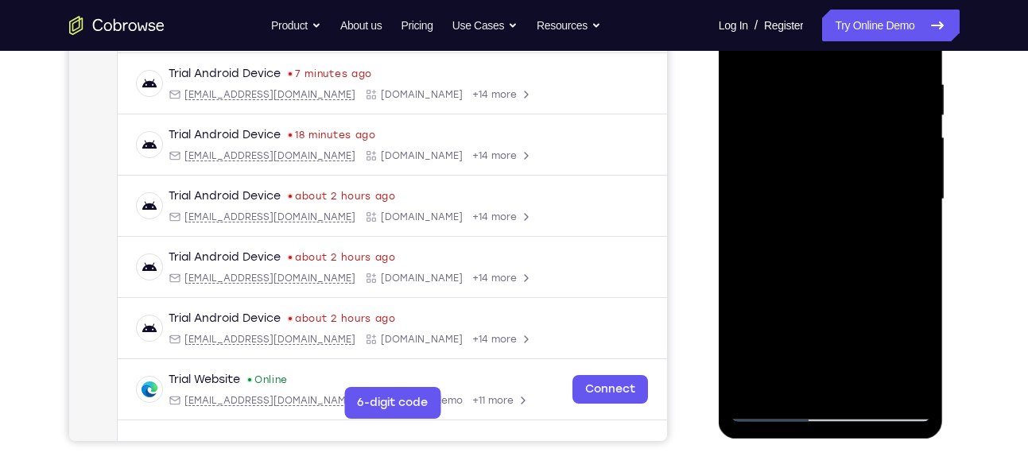
click at [835, 354] on div at bounding box center [830, 199] width 200 height 445
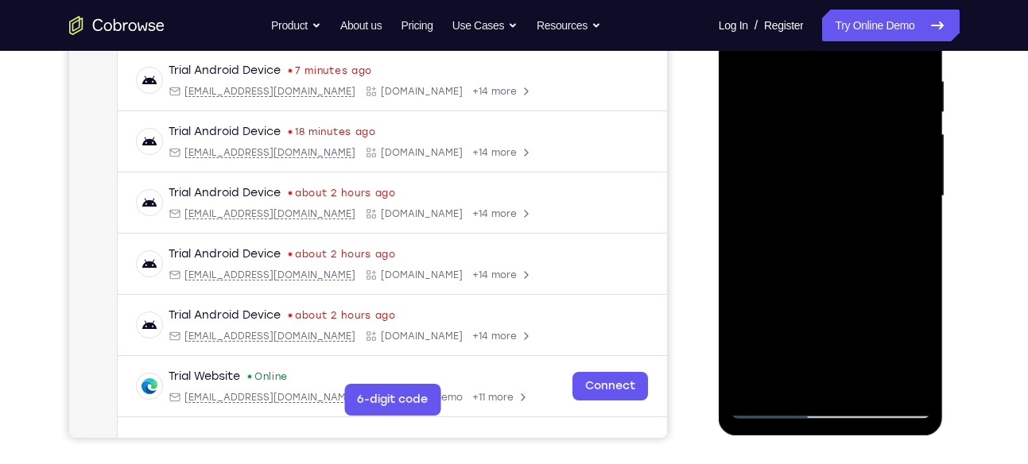
scroll to position [302, 0]
click at [833, 56] on div at bounding box center [830, 195] width 200 height 445
click at [810, 60] on div at bounding box center [830, 195] width 200 height 445
click at [781, 60] on div at bounding box center [830, 195] width 200 height 445
drag, startPoint x: 868, startPoint y: 334, endPoint x: 869, endPoint y: 223, distance: 111.3
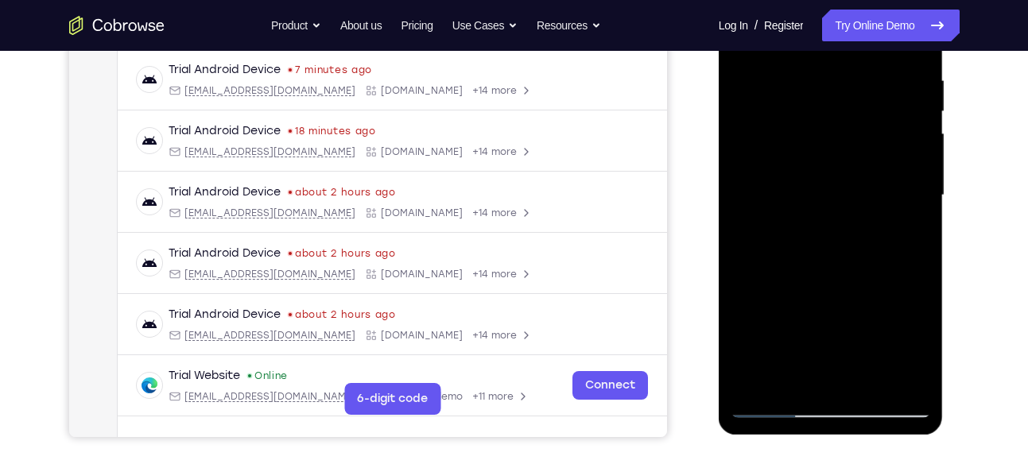
click at [869, 223] on div at bounding box center [830, 195] width 200 height 445
drag, startPoint x: 864, startPoint y: 339, endPoint x: 854, endPoint y: 235, distance: 103.8
click at [854, 235] on div at bounding box center [830, 195] width 200 height 445
drag, startPoint x: 870, startPoint y: 290, endPoint x: 869, endPoint y: 177, distance: 112.9
click at [869, 177] on div at bounding box center [830, 195] width 200 height 445
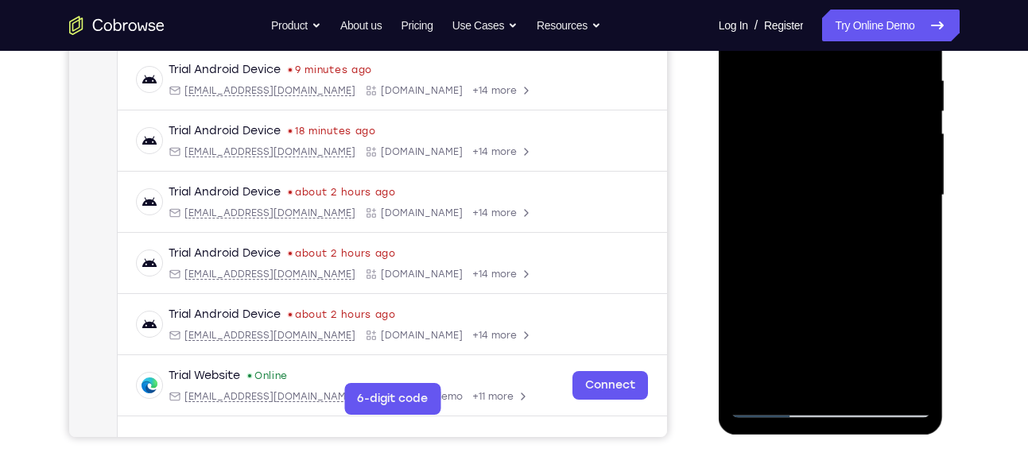
drag, startPoint x: 866, startPoint y: 358, endPoint x: 865, endPoint y: 184, distance: 174.1
click at [865, 184] on div at bounding box center [830, 195] width 200 height 445
drag, startPoint x: 854, startPoint y: 321, endPoint x: 860, endPoint y: 157, distance: 164.6
click at [860, 157] on div at bounding box center [830, 195] width 200 height 445
drag, startPoint x: 868, startPoint y: 328, endPoint x: 874, endPoint y: 172, distance: 156.7
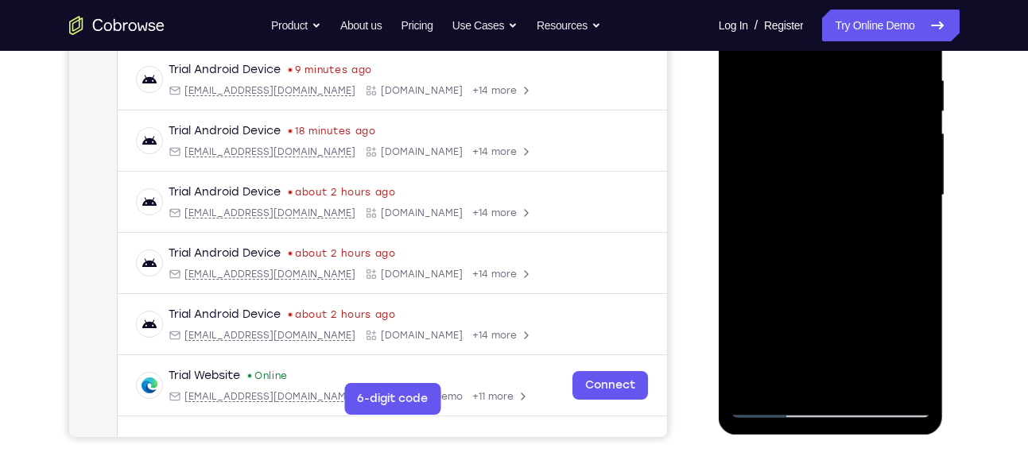
click at [874, 172] on div at bounding box center [830, 195] width 200 height 445
drag, startPoint x: 868, startPoint y: 327, endPoint x: 868, endPoint y: 187, distance: 140.7
click at [868, 187] on div at bounding box center [830, 195] width 200 height 445
drag, startPoint x: 861, startPoint y: 340, endPoint x: 861, endPoint y: 170, distance: 170.1
click at [861, 170] on div at bounding box center [830, 195] width 200 height 445
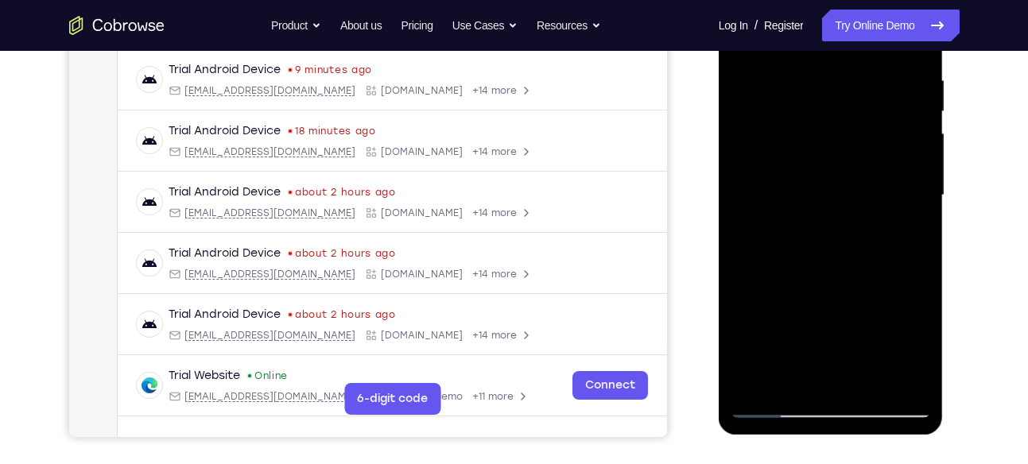
drag, startPoint x: 870, startPoint y: 331, endPoint x: 864, endPoint y: 211, distance: 120.2
click at [864, 211] on div at bounding box center [830, 195] width 200 height 445
drag, startPoint x: 864, startPoint y: 211, endPoint x: 862, endPoint y: 103, distance: 108.9
click at [862, 103] on div at bounding box center [830, 195] width 200 height 445
drag, startPoint x: 858, startPoint y: 322, endPoint x: 862, endPoint y: 153, distance: 168.6
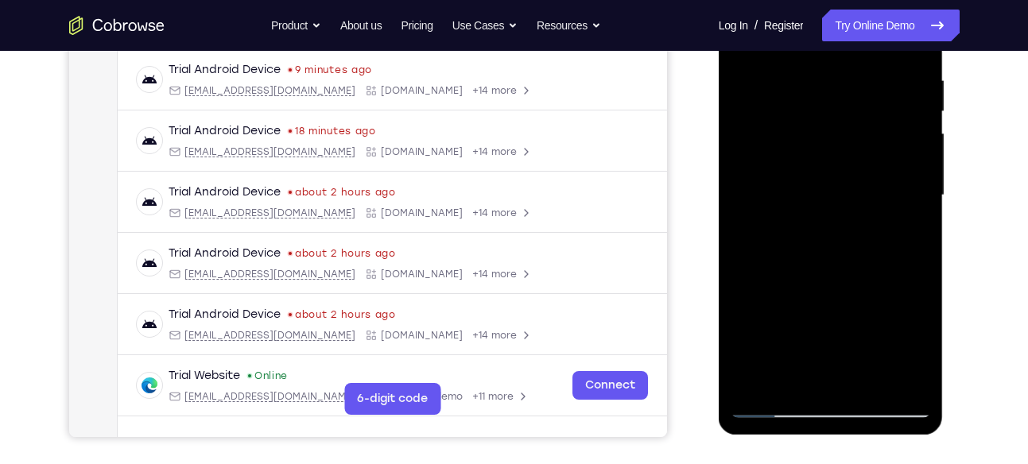
click at [862, 153] on div at bounding box center [830, 195] width 200 height 445
drag, startPoint x: 857, startPoint y: 311, endPoint x: 858, endPoint y: 168, distance: 143.1
click at [858, 168] on div at bounding box center [830, 195] width 200 height 445
drag, startPoint x: 851, startPoint y: 321, endPoint x: 853, endPoint y: 147, distance: 174.1
click at [853, 147] on div at bounding box center [830, 195] width 200 height 445
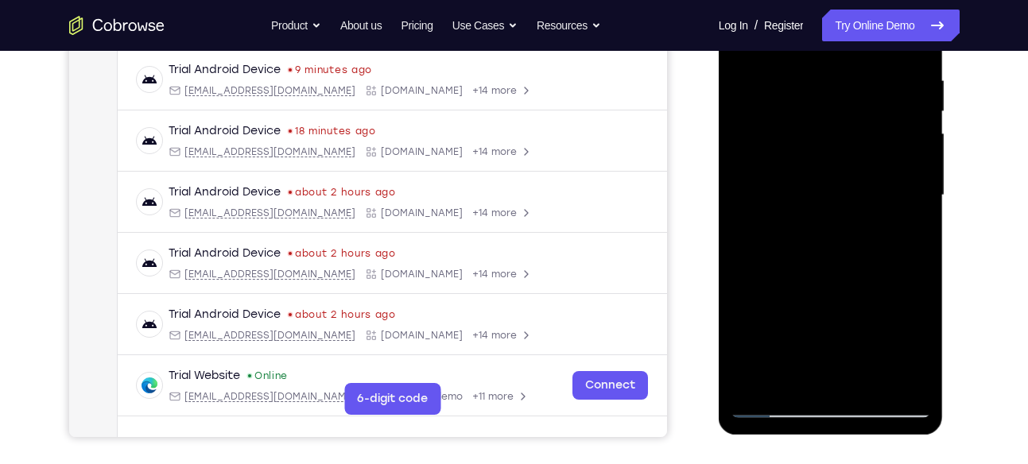
drag, startPoint x: 838, startPoint y: 334, endPoint x: 847, endPoint y: 169, distance: 164.8
click at [847, 169] on div at bounding box center [830, 195] width 200 height 445
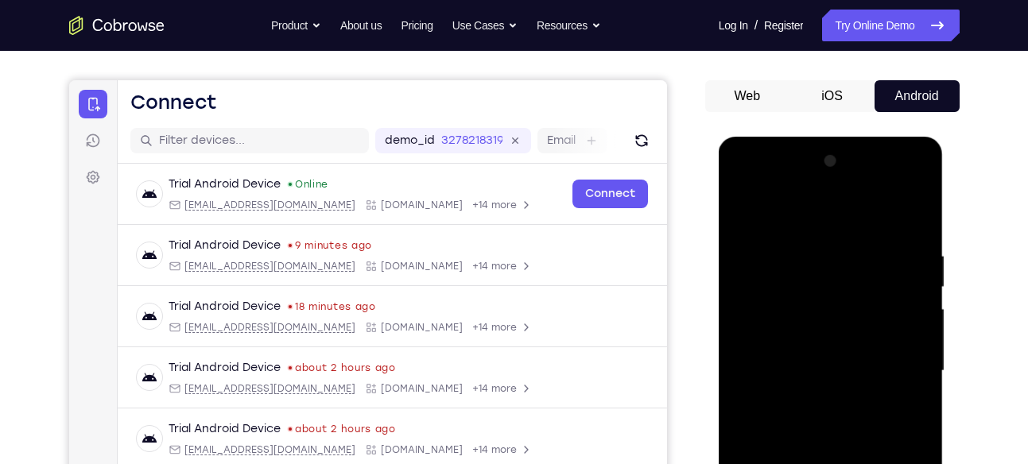
scroll to position [125, 0]
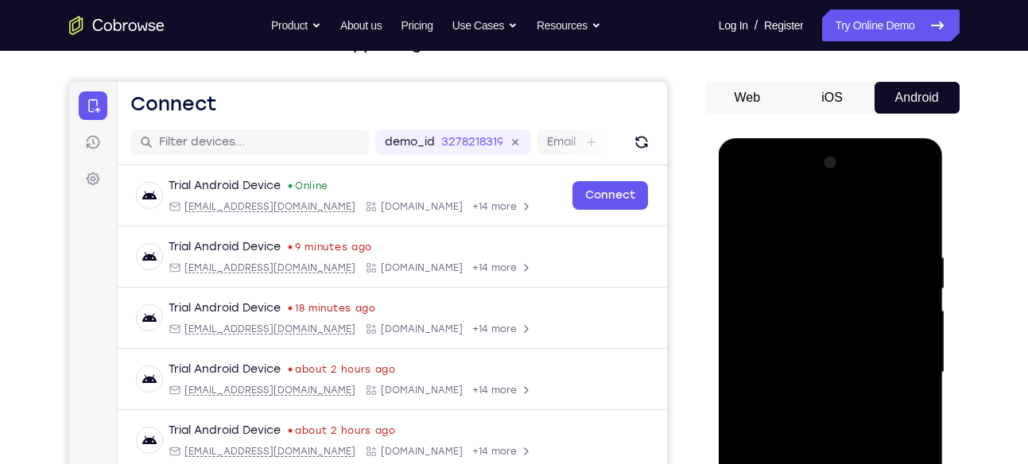
click at [895, 187] on div at bounding box center [830, 372] width 200 height 445
click at [807, 218] on div at bounding box center [830, 372] width 200 height 445
click at [814, 314] on div at bounding box center [830, 372] width 200 height 445
click at [835, 413] on div at bounding box center [830, 372] width 200 height 445
click at [809, 289] on div at bounding box center [830, 372] width 200 height 445
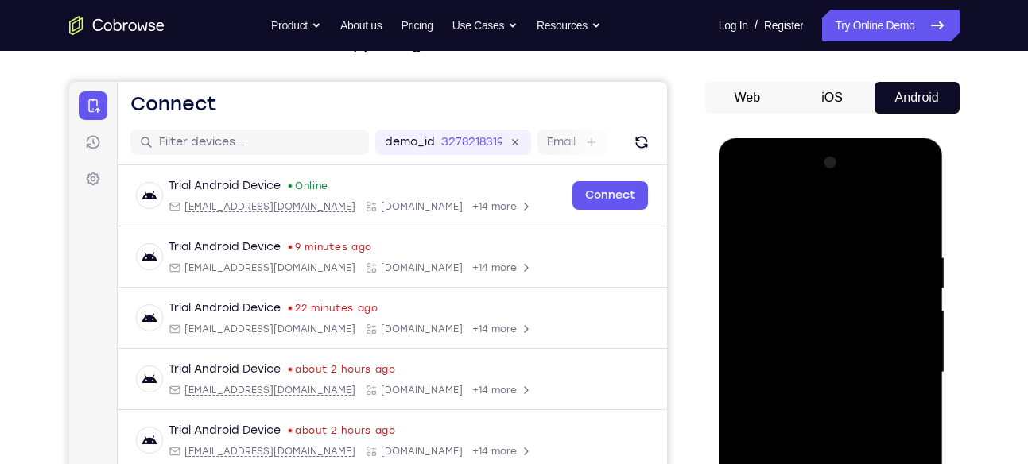
click at [826, 418] on div at bounding box center [830, 372] width 200 height 445
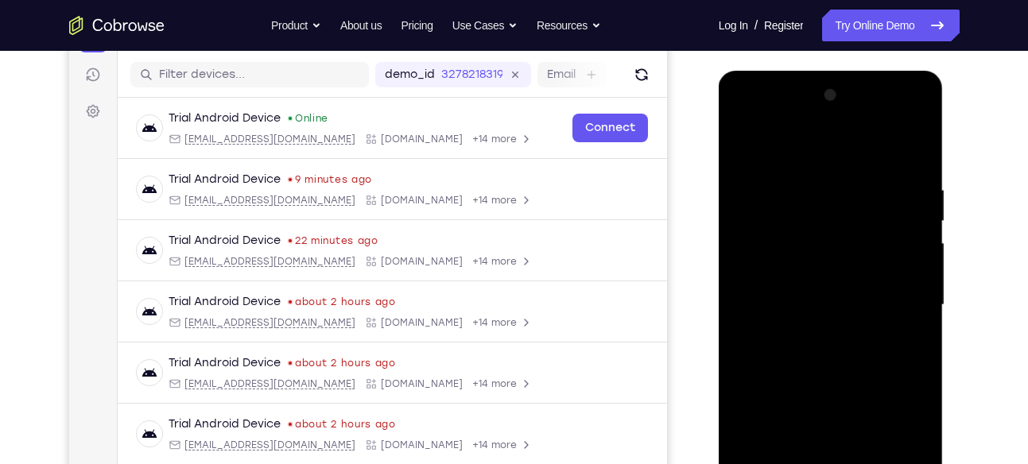
scroll to position [193, 0]
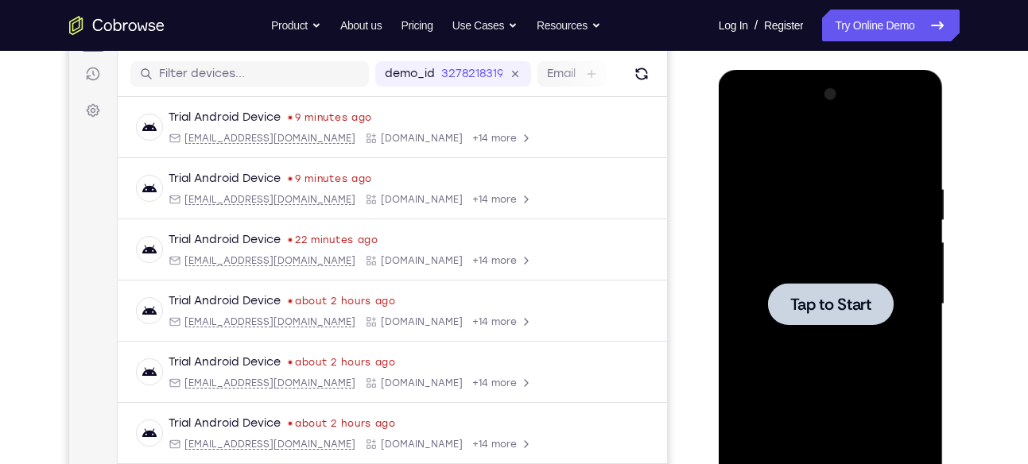
click at [806, 268] on div at bounding box center [830, 304] width 200 height 445
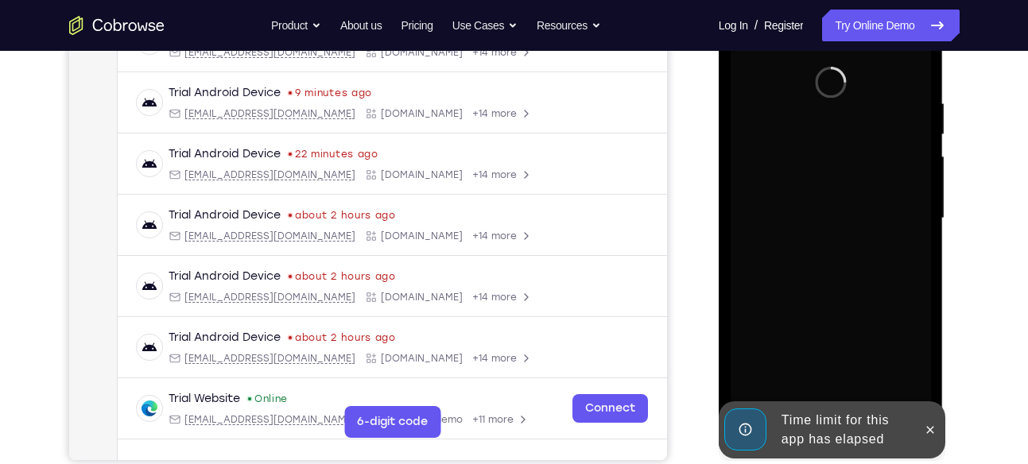
scroll to position [281, 0]
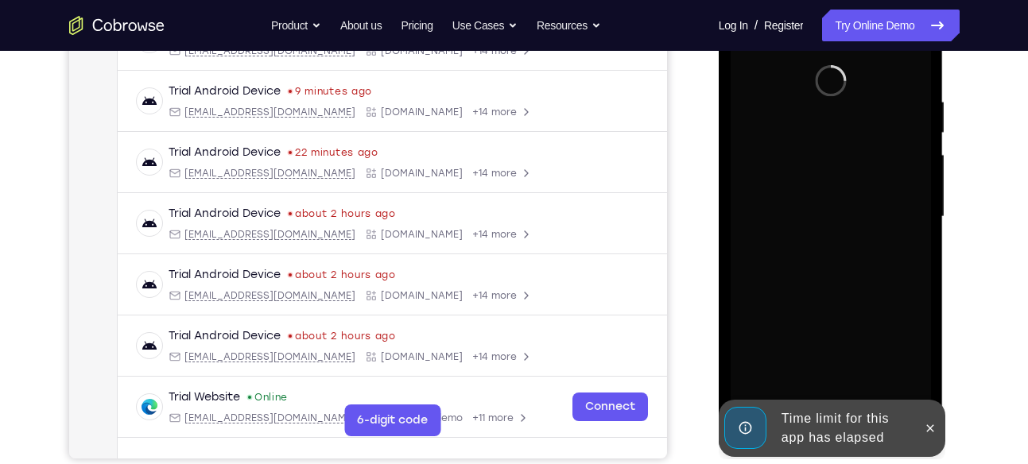
click at [916, 427] on div "Time limit for this app has elapsed" at bounding box center [819, 428] width 196 height 57
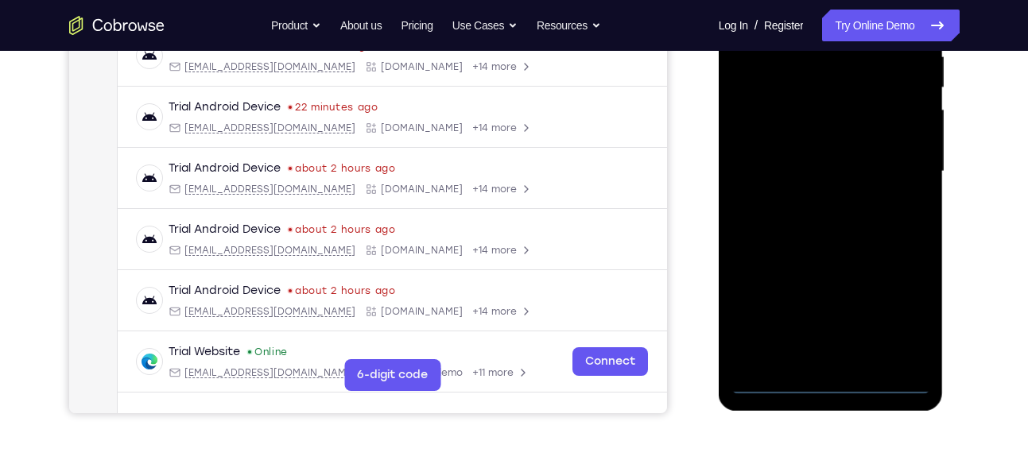
scroll to position [327, 0]
click at [835, 380] on div at bounding box center [830, 170] width 200 height 445
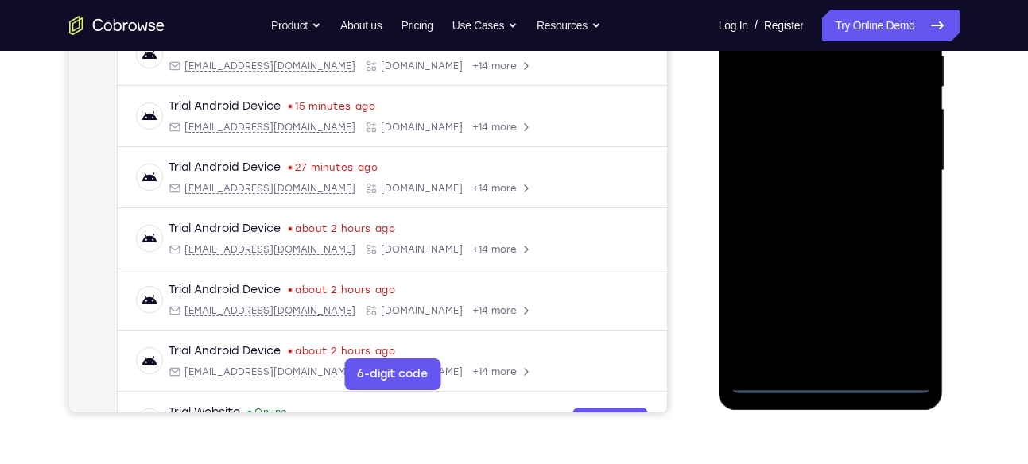
click at [903, 309] on div at bounding box center [830, 170] width 200 height 445
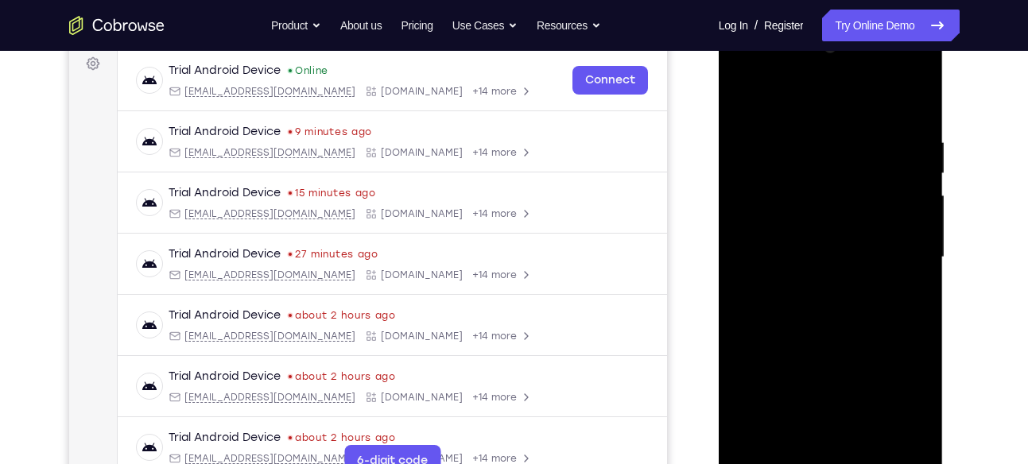
scroll to position [230, 0]
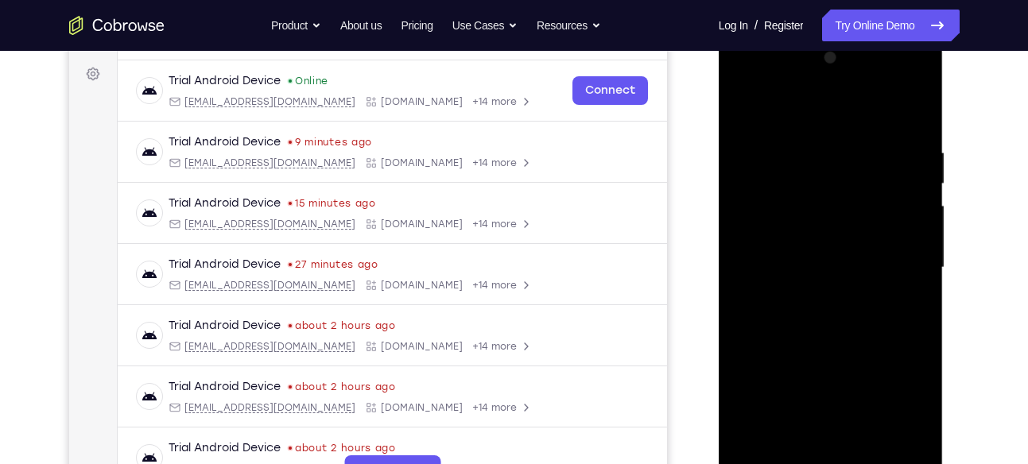
click at [773, 115] on div at bounding box center [830, 267] width 200 height 445
click at [892, 265] on div at bounding box center [830, 267] width 200 height 445
click at [809, 294] on div at bounding box center [830, 267] width 200 height 445
click at [839, 349] on div at bounding box center [830, 267] width 200 height 445
click at [798, 190] on div at bounding box center [830, 267] width 200 height 445
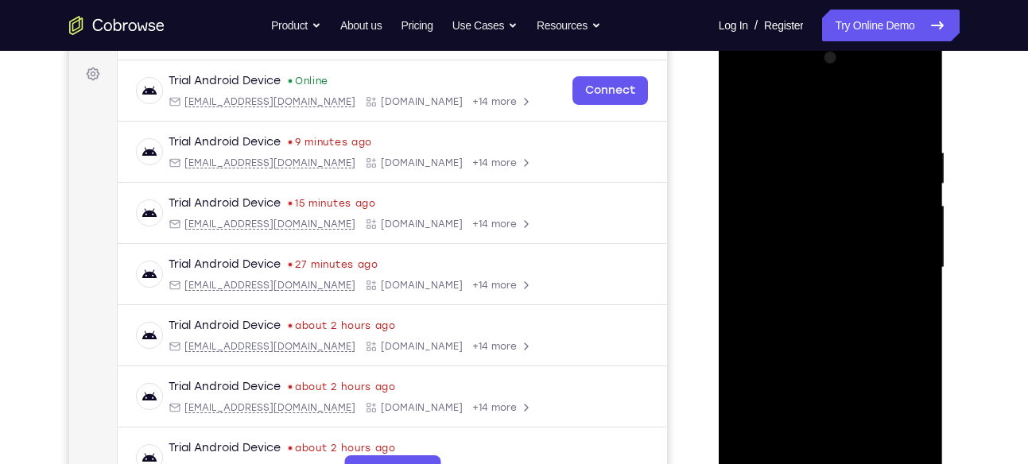
click at [827, 223] on div at bounding box center [830, 267] width 200 height 445
click at [745, 110] on div at bounding box center [830, 267] width 200 height 445
click at [790, 160] on div at bounding box center [830, 267] width 200 height 445
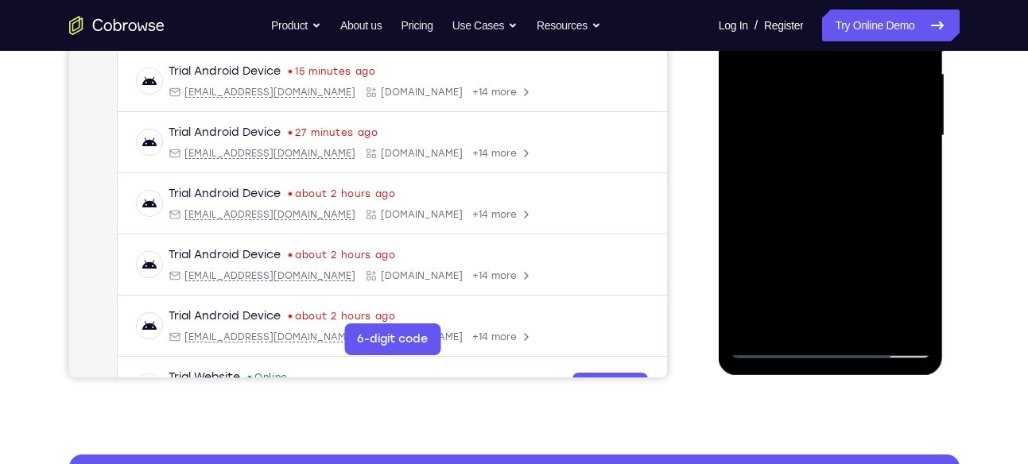
scroll to position [365, 0]
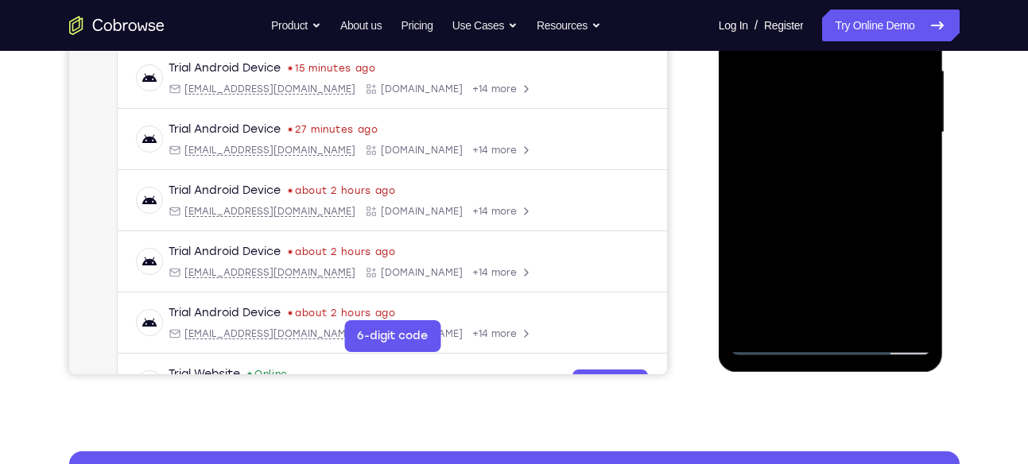
click at [773, 344] on div at bounding box center [830, 132] width 200 height 445
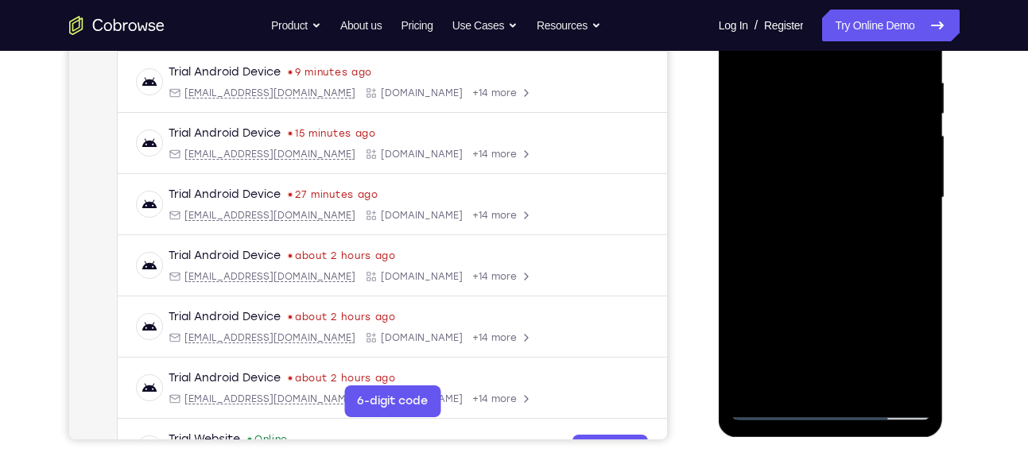
scroll to position [293, 0]
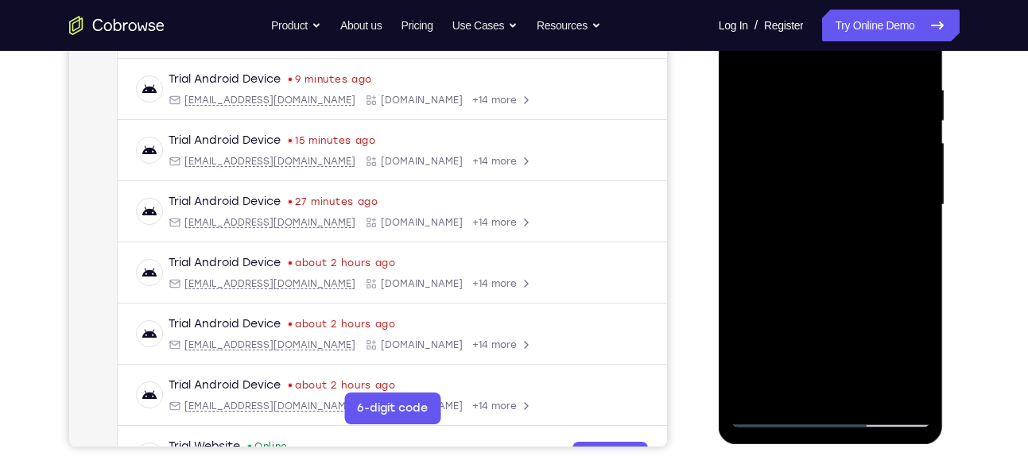
click at [878, 192] on div at bounding box center [830, 205] width 200 height 445
click at [808, 215] on div at bounding box center [830, 205] width 200 height 445
click at [809, 190] on div at bounding box center [830, 205] width 200 height 445
click at [823, 226] on div at bounding box center [830, 205] width 200 height 445
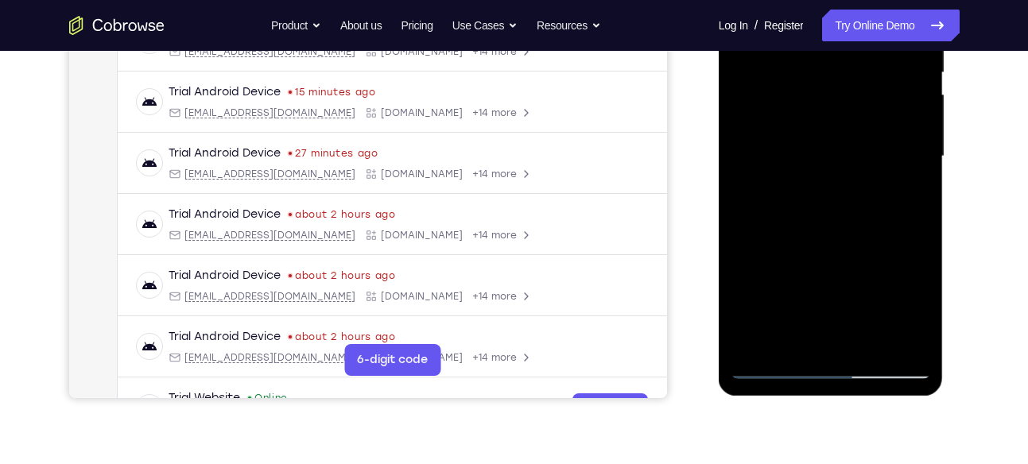
scroll to position [342, 0]
click at [837, 273] on div at bounding box center [830, 155] width 200 height 445
click at [834, 331] on div at bounding box center [830, 155] width 200 height 445
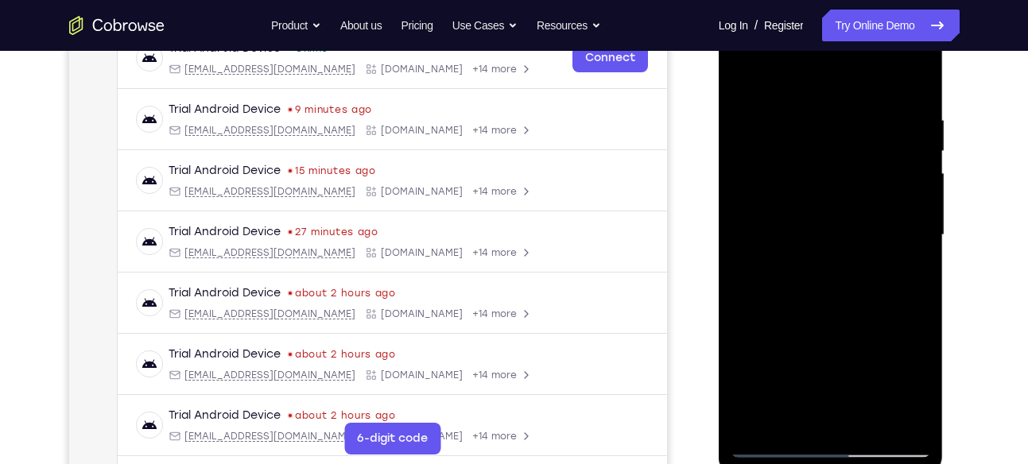
scroll to position [262, 0]
click at [831, 188] on div at bounding box center [830, 236] width 200 height 445
click at [794, 138] on div at bounding box center [830, 236] width 200 height 445
click at [829, 156] on div at bounding box center [830, 236] width 200 height 445
click at [835, 279] on div at bounding box center [830, 236] width 200 height 445
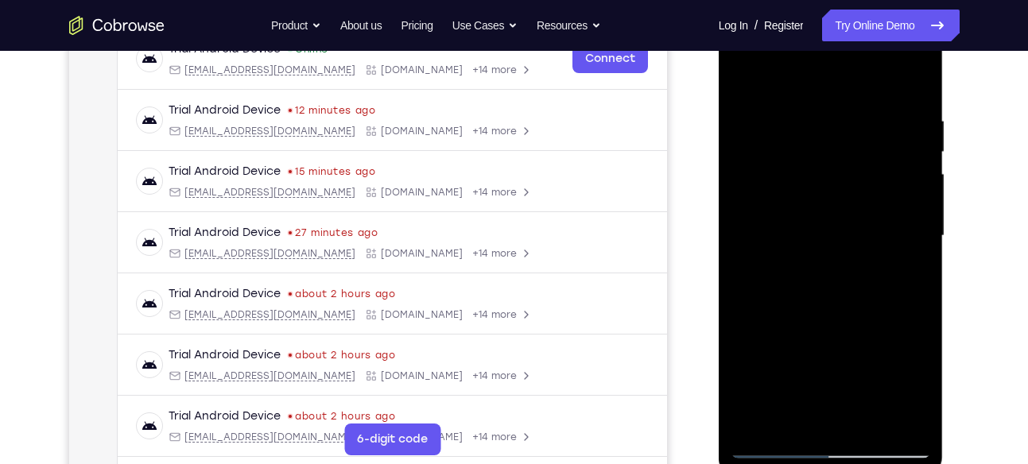
click at [813, 168] on div at bounding box center [830, 236] width 200 height 445
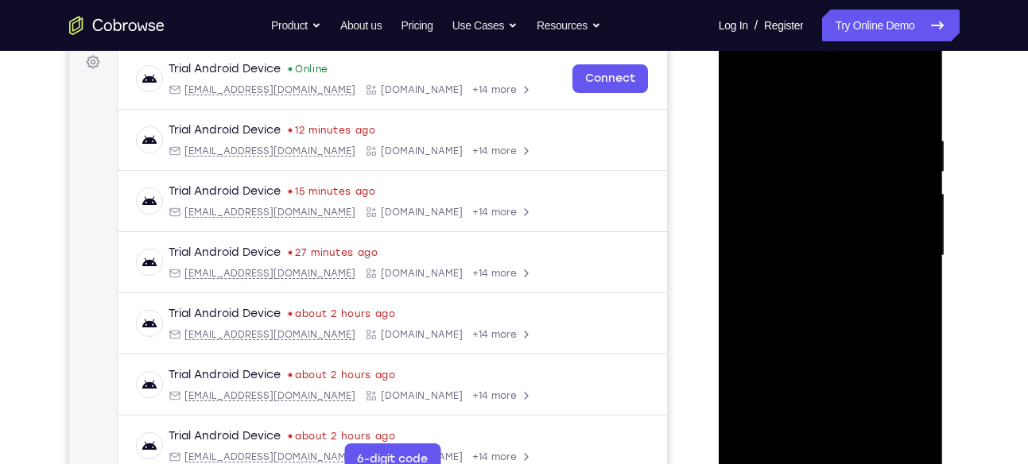
scroll to position [241, 0]
click at [823, 76] on div at bounding box center [830, 256] width 200 height 445
click at [830, 372] on div at bounding box center [830, 256] width 200 height 445
click at [874, 312] on div at bounding box center [830, 256] width 200 height 445
click at [745, 99] on div at bounding box center [830, 256] width 200 height 445
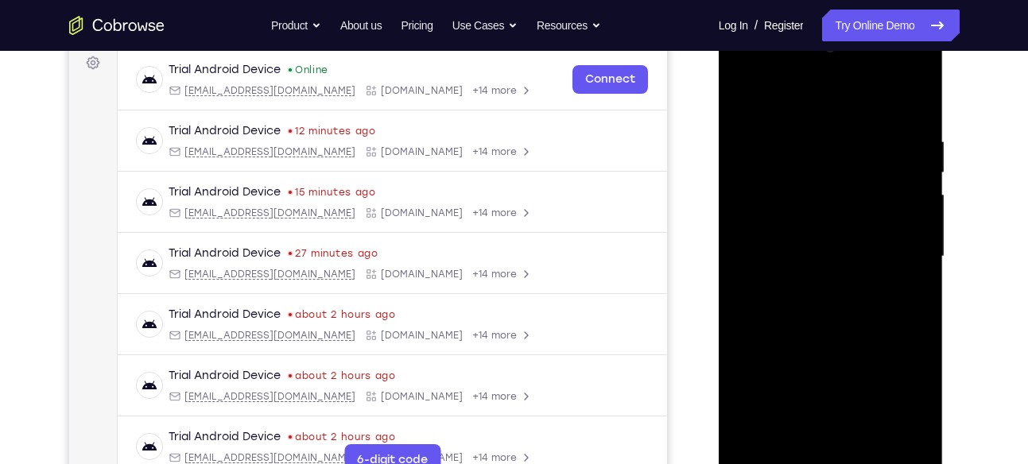
click at [827, 208] on div at bounding box center [830, 256] width 200 height 445
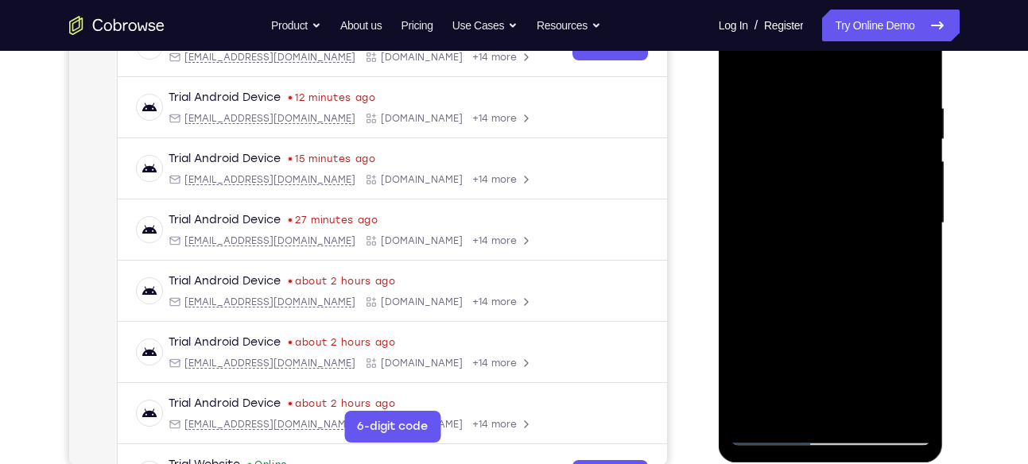
scroll to position [275, 0]
click at [808, 87] on div at bounding box center [830, 222] width 200 height 445
click at [746, 53] on div at bounding box center [830, 222] width 200 height 445
click at [900, 107] on div at bounding box center [830, 222] width 200 height 445
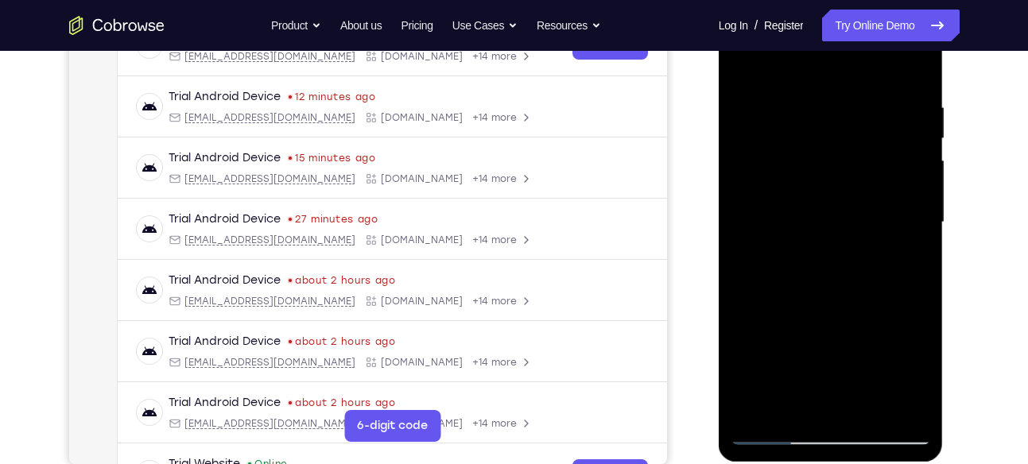
click at [774, 197] on div at bounding box center [830, 222] width 200 height 445
click at [766, 434] on div at bounding box center [830, 222] width 200 height 445
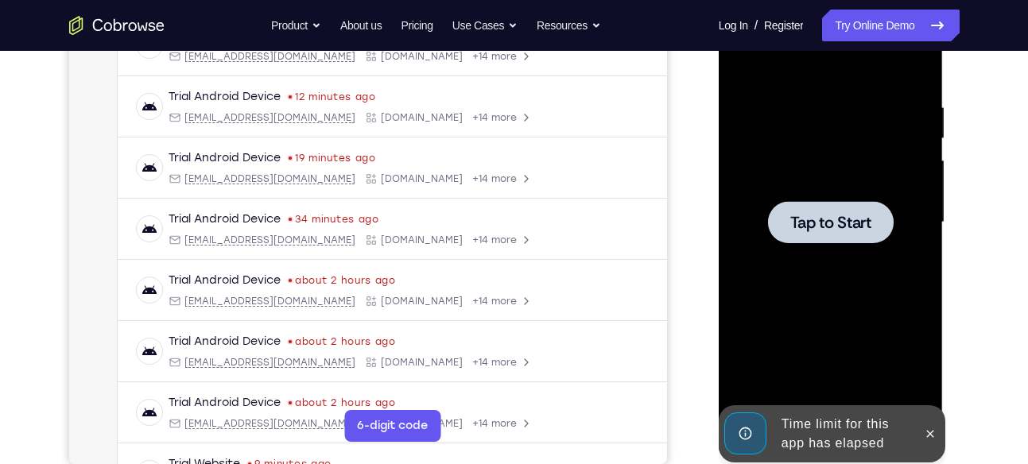
click at [817, 230] on span "Tap to Start" at bounding box center [830, 223] width 81 height 16
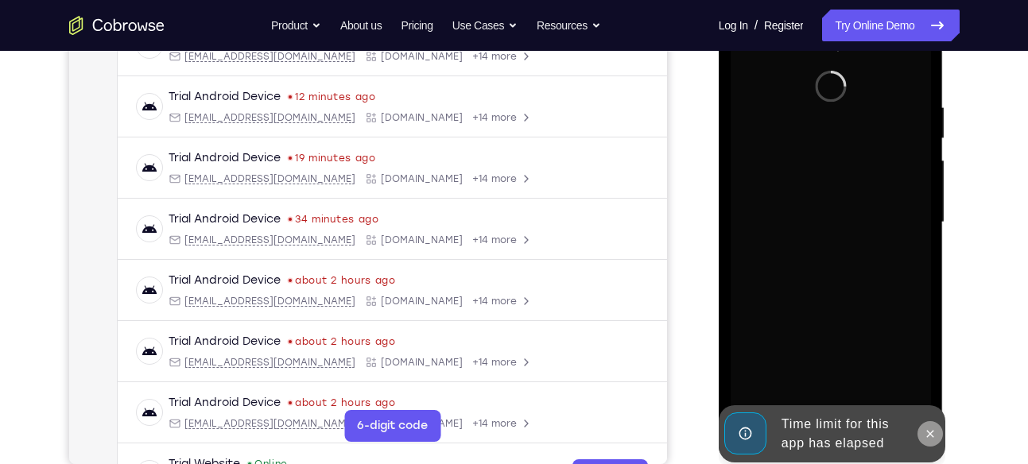
click at [937, 431] on button at bounding box center [929, 433] width 25 height 25
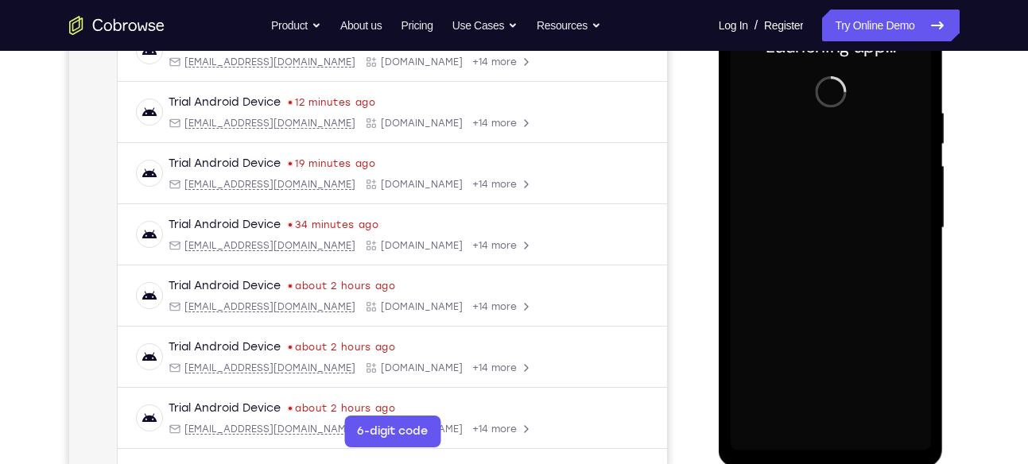
scroll to position [273, 0]
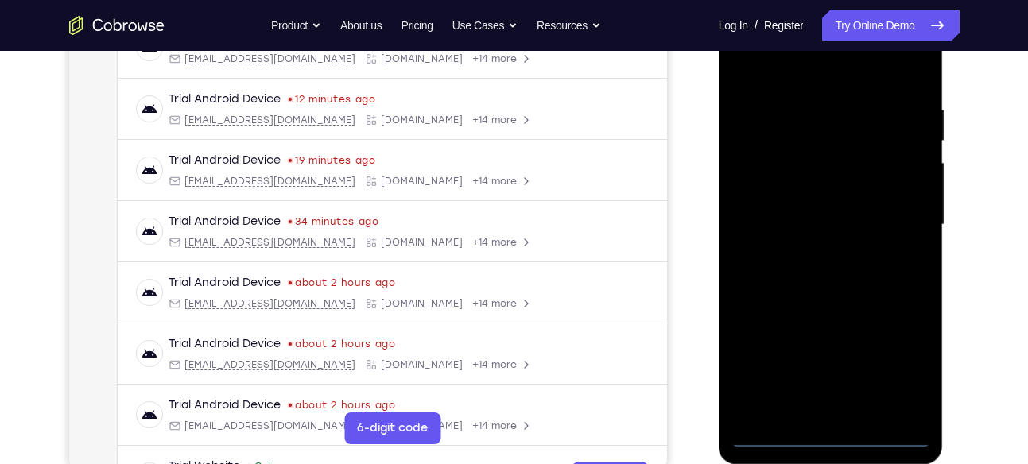
click at [828, 438] on div at bounding box center [830, 224] width 200 height 445
click at [905, 357] on div at bounding box center [830, 224] width 200 height 445
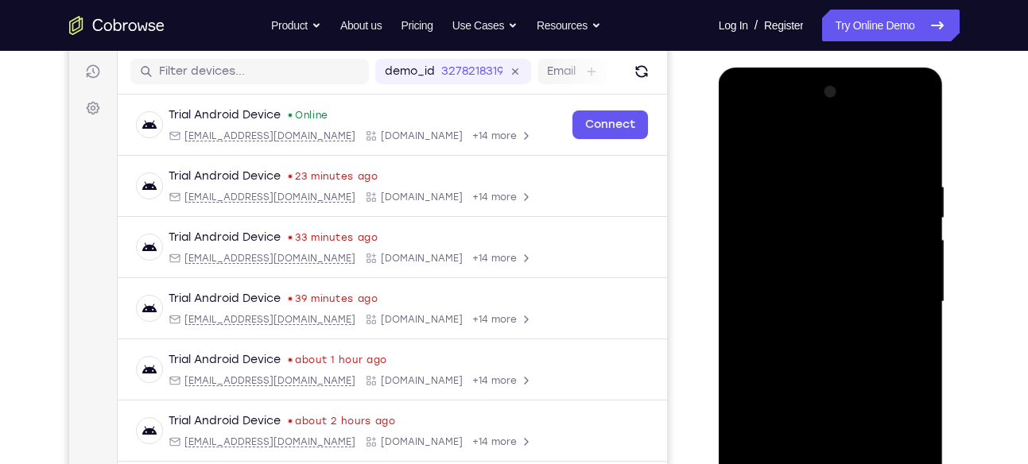
scroll to position [192, 0]
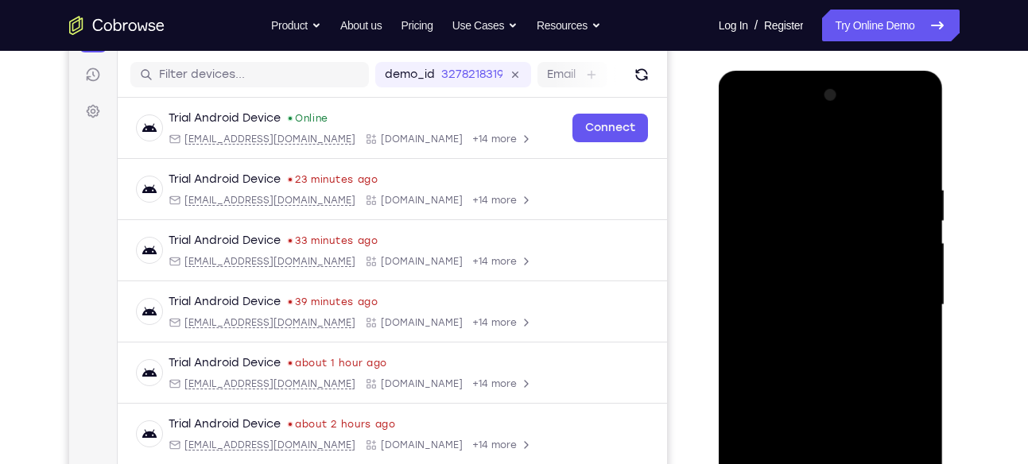
click at [804, 144] on div at bounding box center [830, 305] width 200 height 445
click at [900, 292] on div at bounding box center [830, 305] width 200 height 445
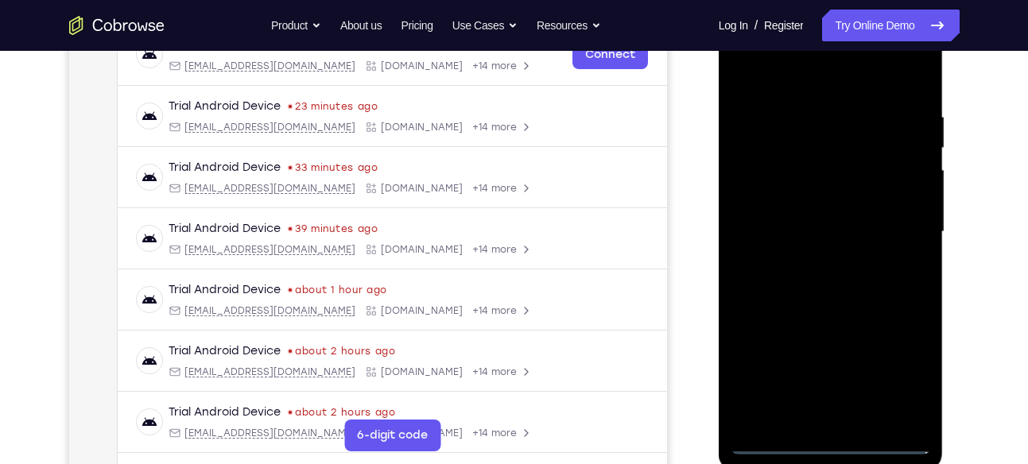
scroll to position [265, 0]
click at [819, 258] on div at bounding box center [830, 232] width 200 height 445
click at [820, 209] on div at bounding box center [830, 232] width 200 height 445
click at [784, 199] on div at bounding box center [830, 232] width 200 height 445
click at [810, 235] on div at bounding box center [830, 232] width 200 height 445
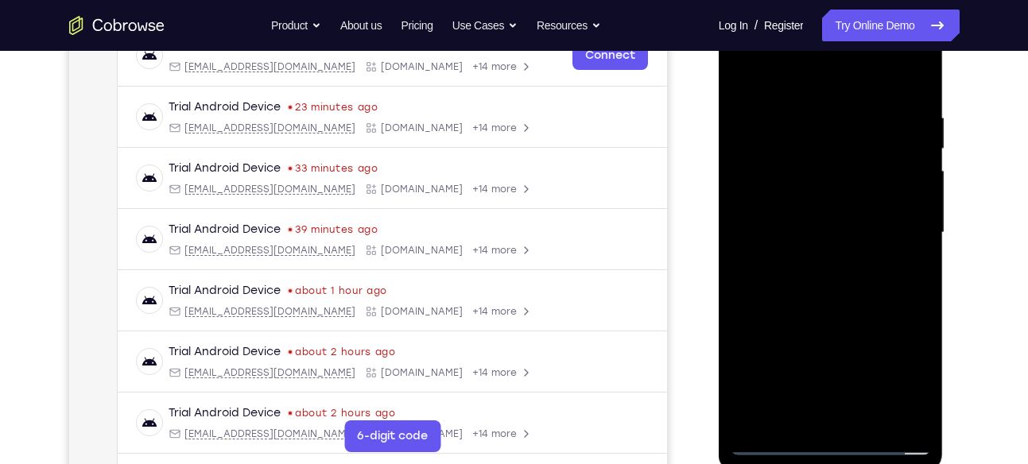
click at [843, 300] on div at bounding box center [830, 232] width 200 height 445
click at [774, 223] on div at bounding box center [830, 232] width 200 height 445
click at [786, 225] on div at bounding box center [830, 232] width 200 height 445
click at [827, 280] on div at bounding box center [830, 232] width 200 height 445
click at [839, 281] on div at bounding box center [830, 232] width 200 height 445
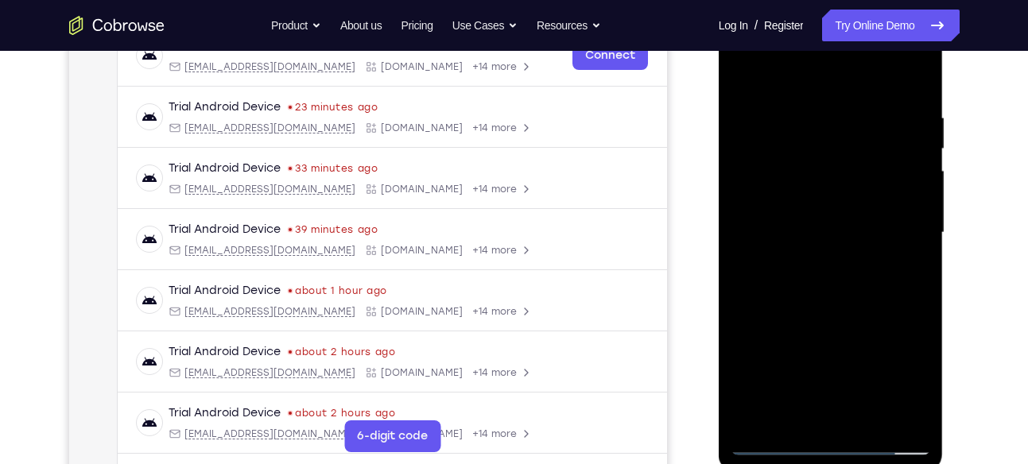
click at [841, 279] on div at bounding box center [830, 232] width 200 height 445
click at [834, 308] on div at bounding box center [830, 232] width 200 height 445
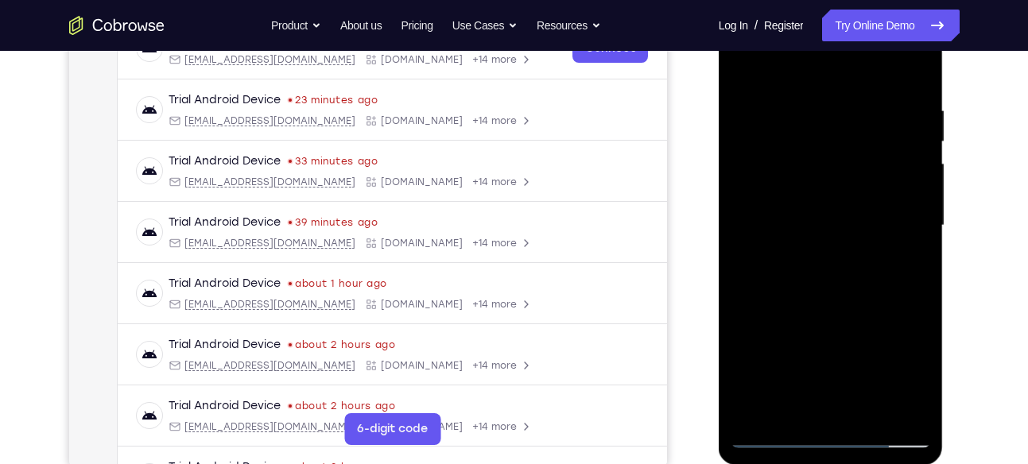
click at [808, 155] on div at bounding box center [830, 225] width 200 height 445
click at [820, 185] on div at bounding box center [830, 225] width 200 height 445
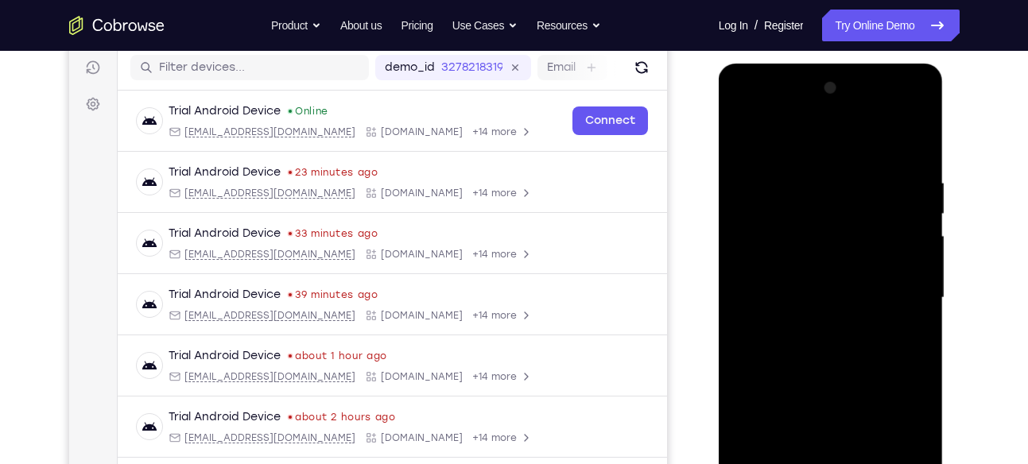
scroll to position [194, 0]
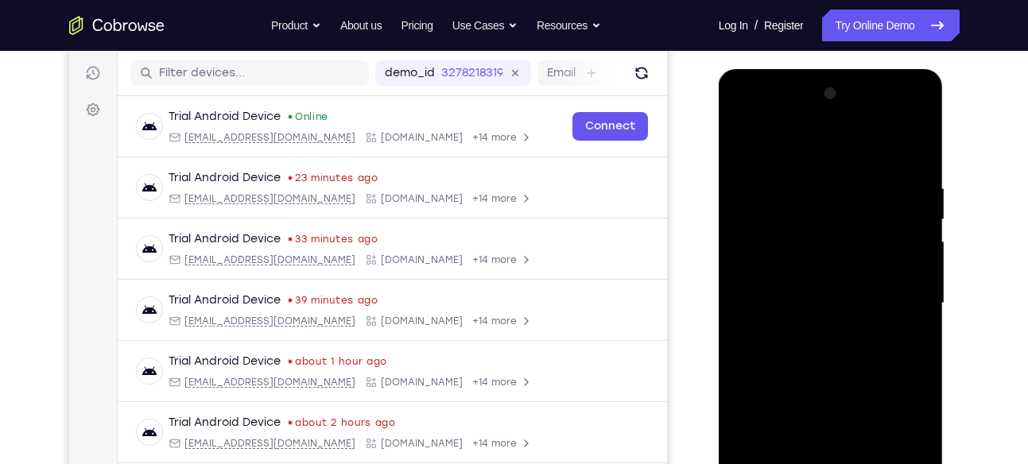
click at [812, 115] on div at bounding box center [830, 303] width 200 height 445
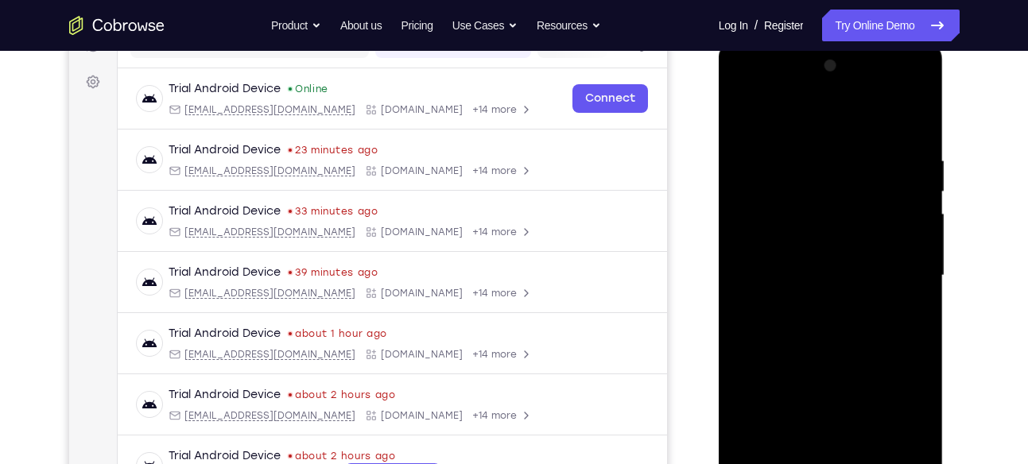
scroll to position [224, 0]
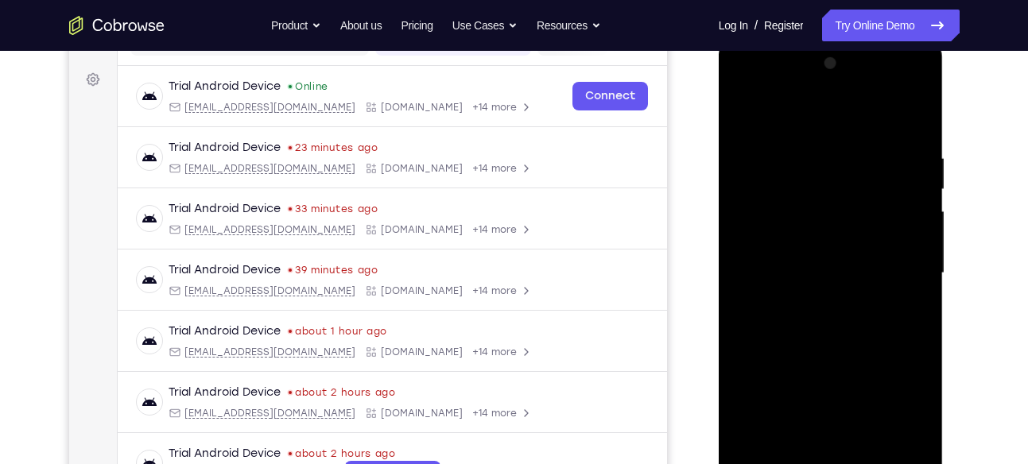
click at [820, 186] on div at bounding box center [830, 273] width 200 height 445
click at [762, 211] on div at bounding box center [830, 273] width 200 height 445
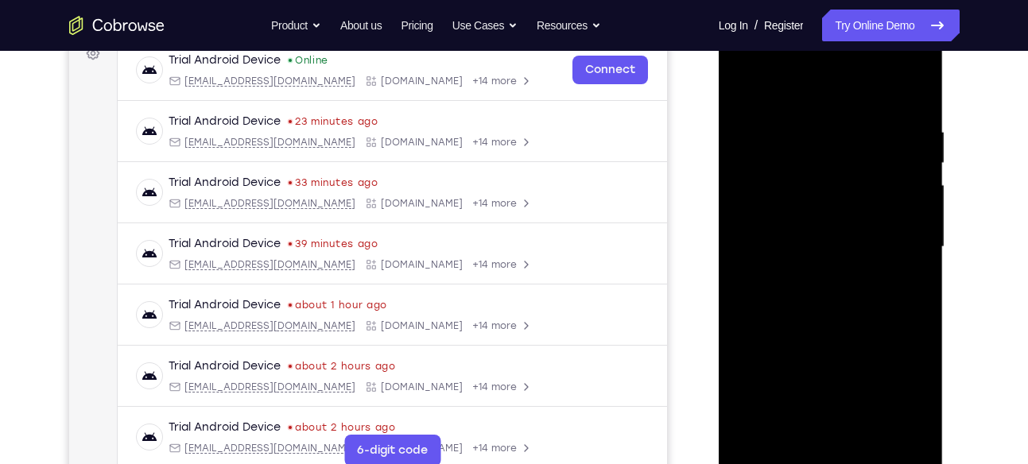
scroll to position [251, 0]
click at [812, 277] on div at bounding box center [830, 246] width 200 height 445
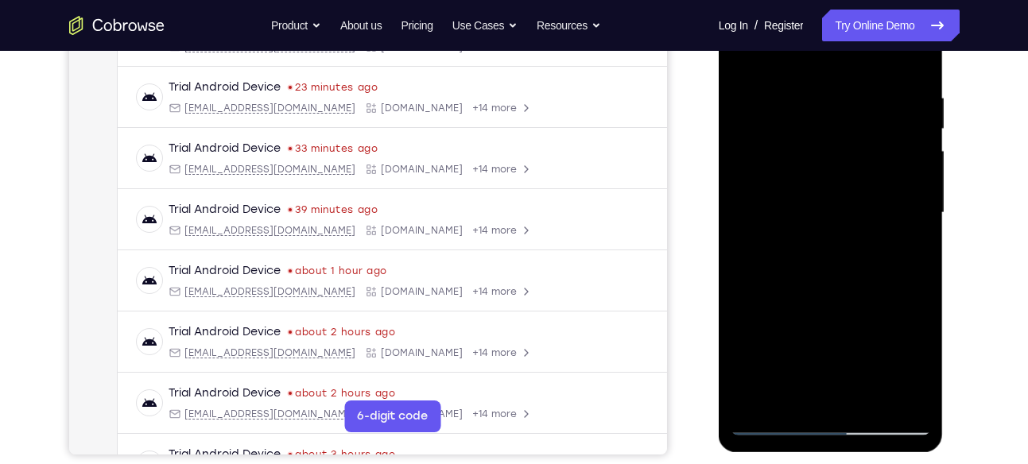
scroll to position [285, 0]
click at [824, 293] on div at bounding box center [830, 212] width 200 height 445
click at [820, 201] on div at bounding box center [830, 212] width 200 height 445
click at [801, 212] on div at bounding box center [830, 212] width 200 height 445
click at [786, 202] on div at bounding box center [830, 212] width 200 height 445
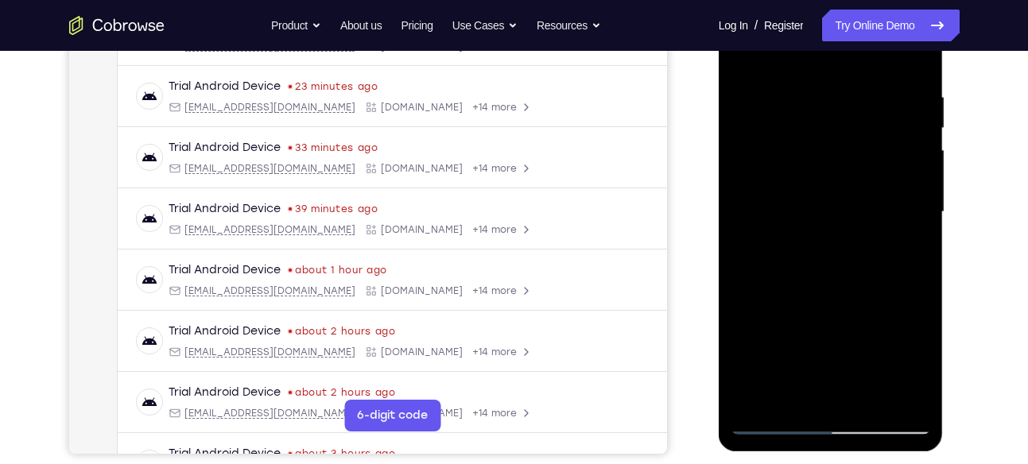
click at [799, 225] on div at bounding box center [830, 212] width 200 height 445
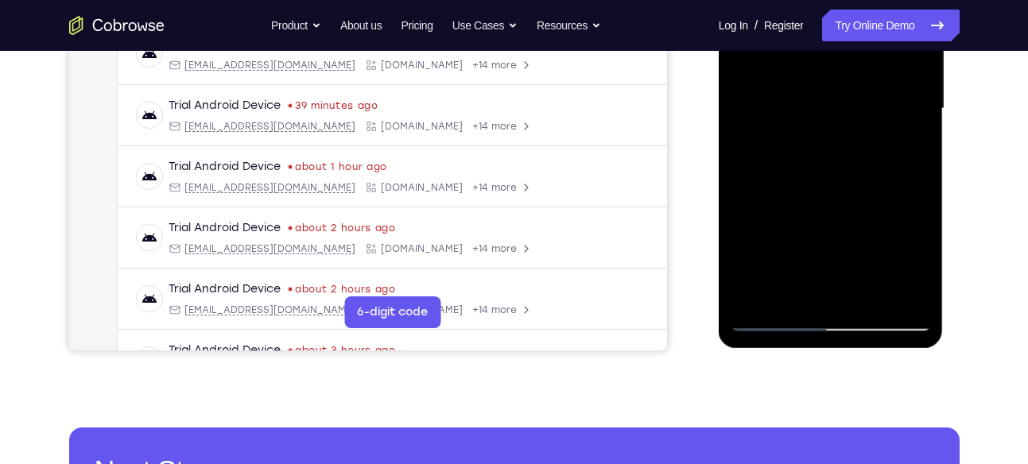
scroll to position [392, 0]
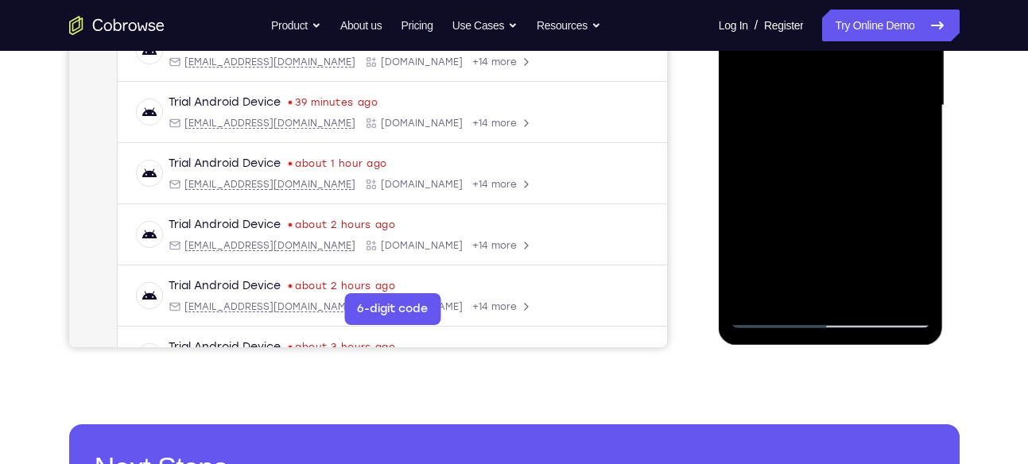
click at [833, 291] on div at bounding box center [830, 105] width 200 height 445
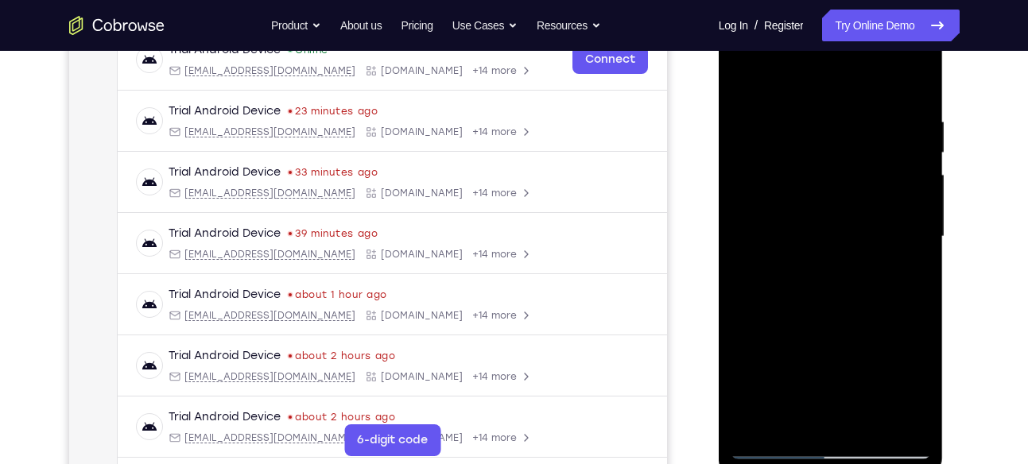
scroll to position [258, 0]
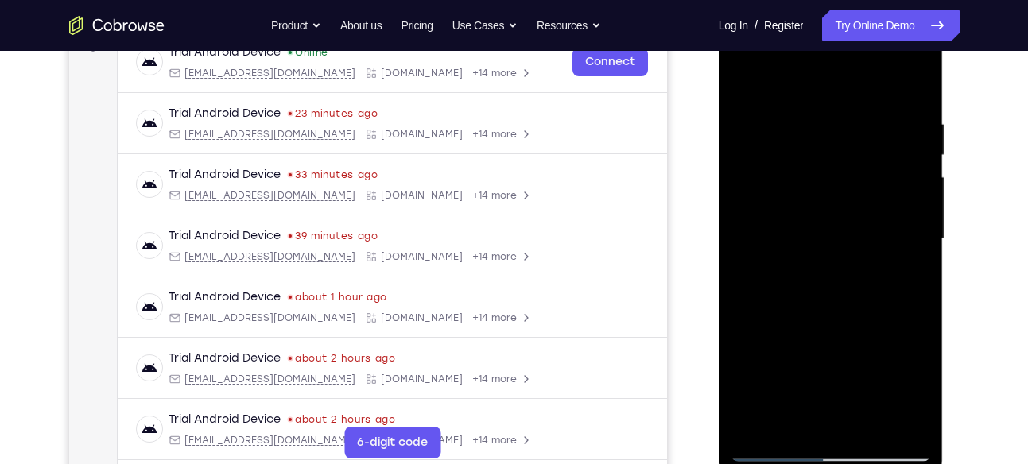
click at [838, 189] on div at bounding box center [830, 239] width 200 height 445
click at [836, 169] on div at bounding box center [830, 239] width 200 height 445
click at [832, 284] on div at bounding box center [830, 239] width 200 height 445
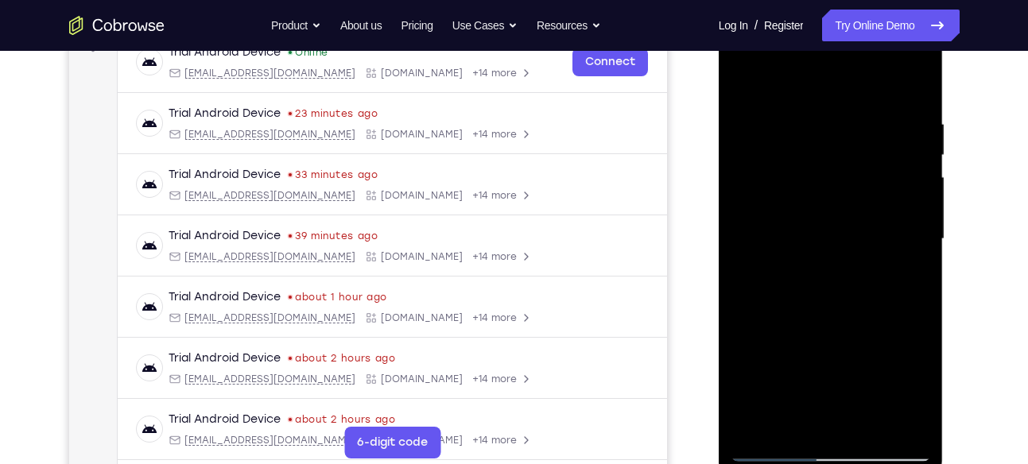
click at [824, 58] on div at bounding box center [830, 239] width 200 height 445
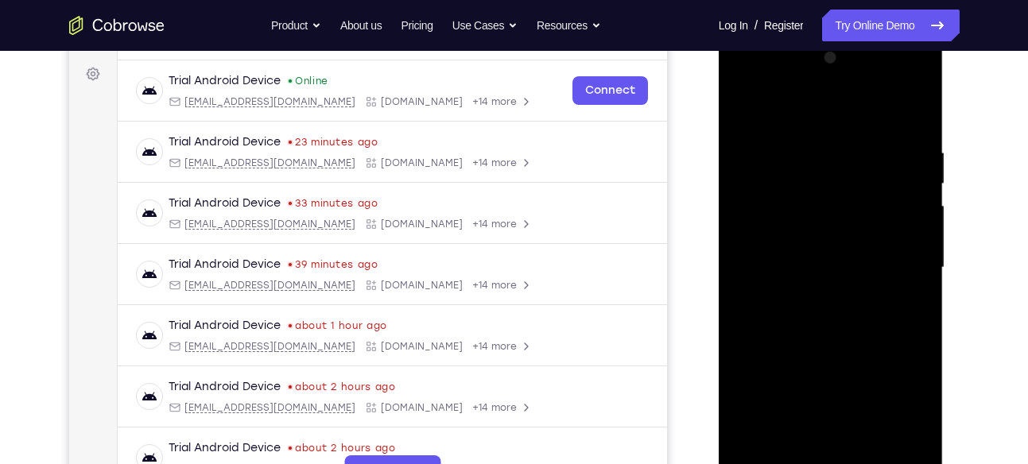
scroll to position [229, 0]
click at [897, 110] on div at bounding box center [830, 268] width 200 height 445
click at [797, 151] on div at bounding box center [830, 268] width 200 height 445
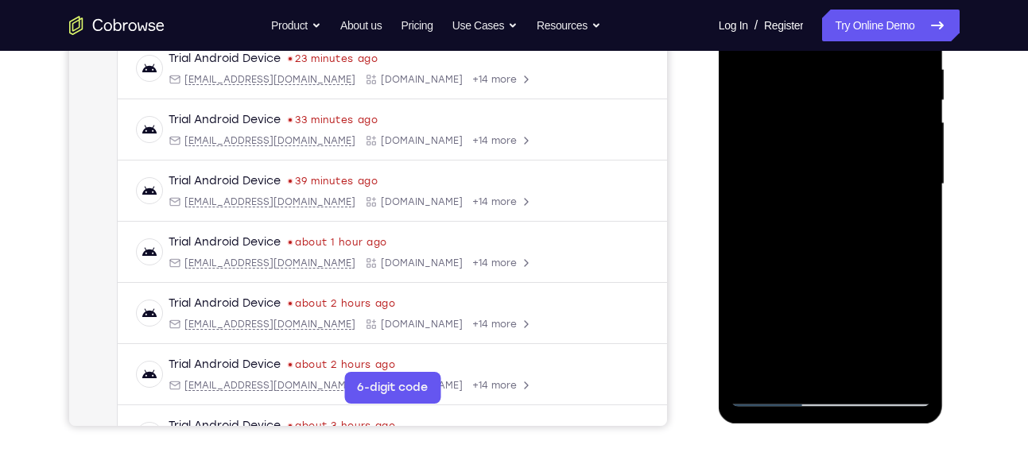
scroll to position [314, 0]
click at [762, 250] on div at bounding box center [830, 183] width 200 height 445
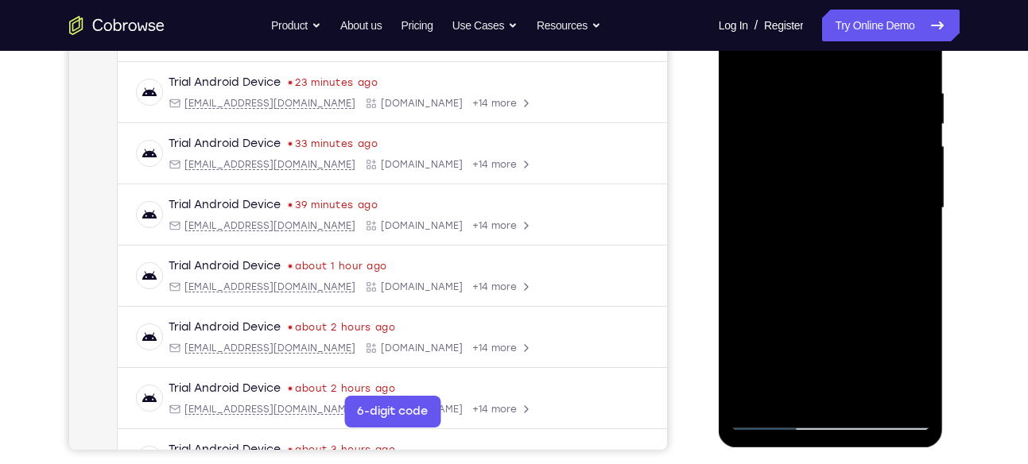
click at [831, 265] on div at bounding box center [830, 208] width 200 height 445
click at [847, 266] on div at bounding box center [830, 208] width 200 height 445
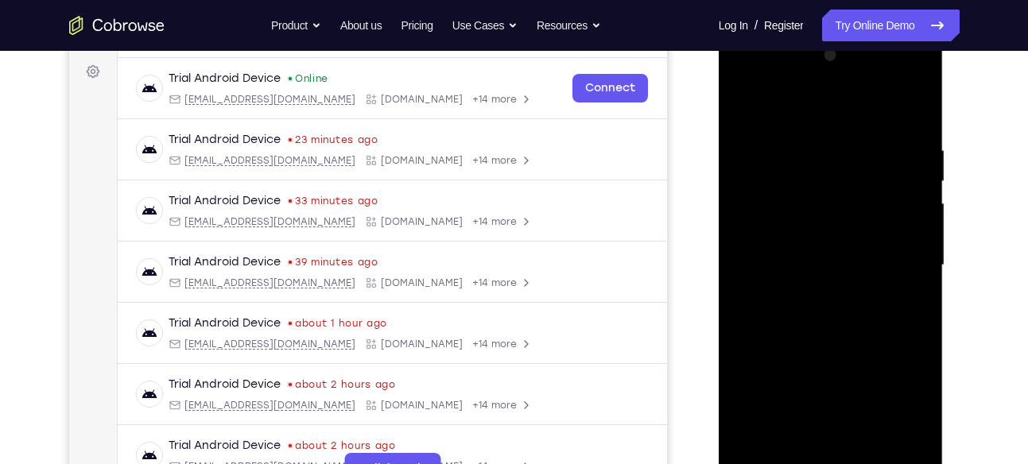
scroll to position [246, 0]
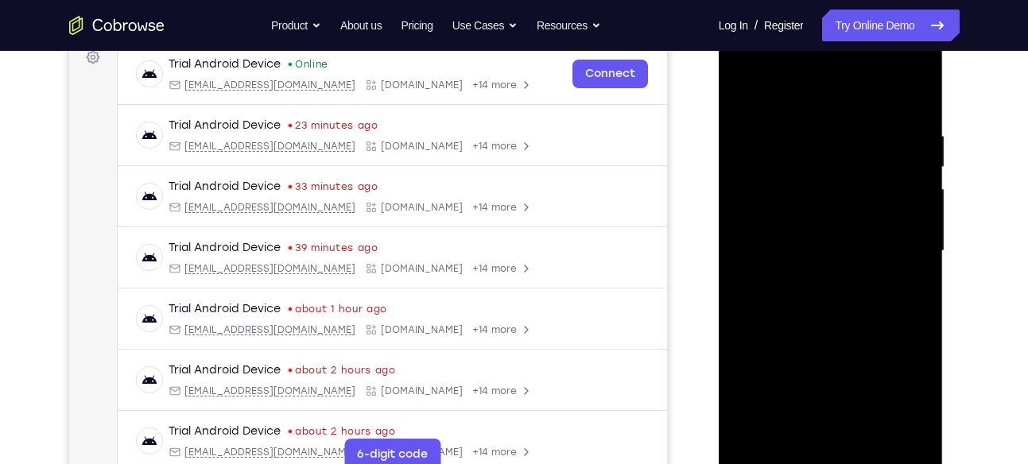
click at [824, 311] on div at bounding box center [830, 251] width 200 height 445
click at [924, 85] on div at bounding box center [830, 251] width 200 height 445
click at [843, 266] on div at bounding box center [830, 251] width 200 height 445
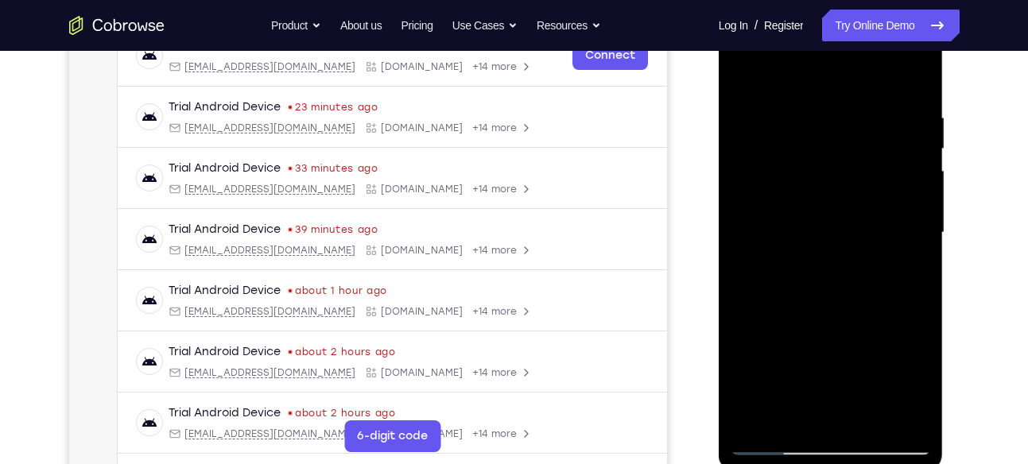
scroll to position [266, 0]
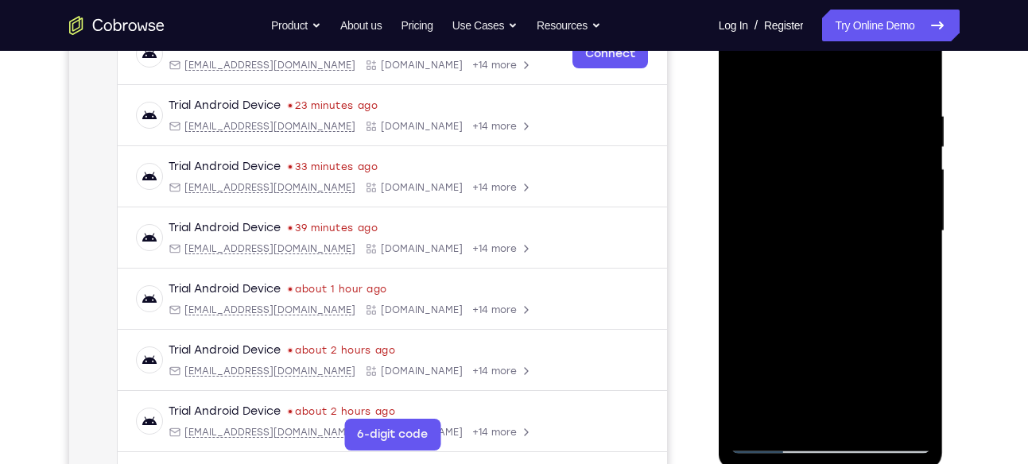
click at [863, 70] on div at bounding box center [830, 231] width 200 height 445
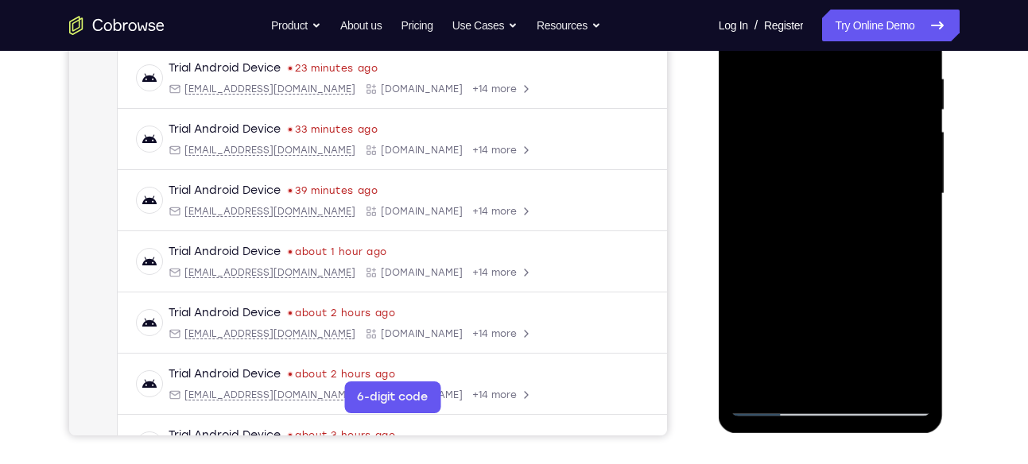
scroll to position [309, 0]
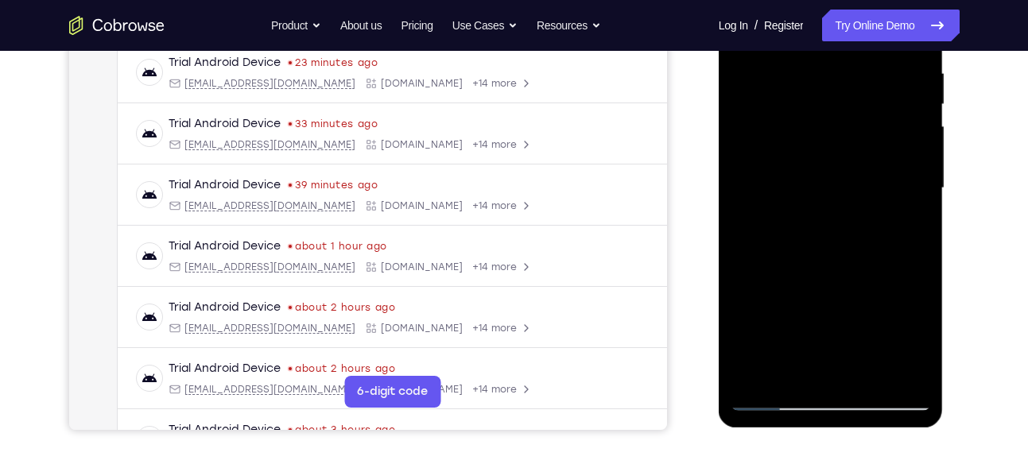
click at [836, 269] on div at bounding box center [830, 188] width 200 height 445
click at [829, 172] on div at bounding box center [830, 188] width 200 height 445
click at [825, 142] on div at bounding box center [830, 188] width 200 height 445
click at [815, 116] on div at bounding box center [830, 188] width 200 height 445
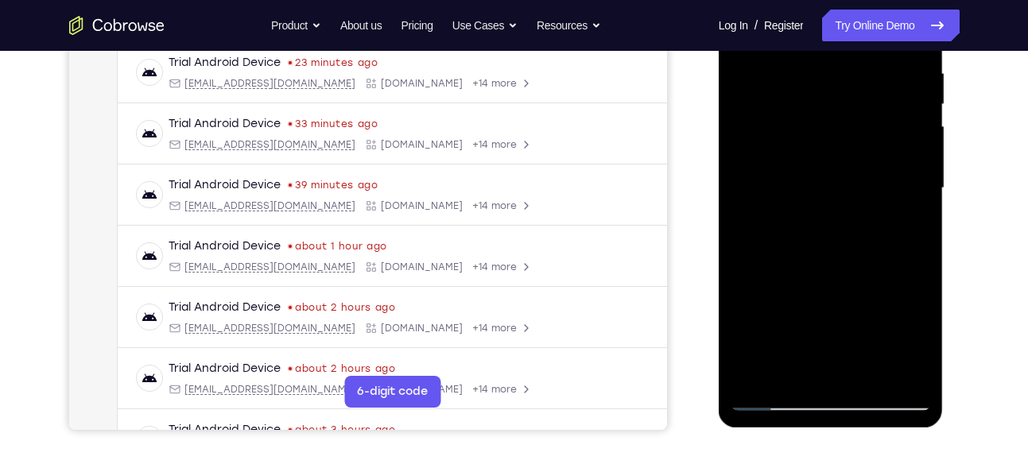
click at [815, 116] on div at bounding box center [830, 188] width 200 height 445
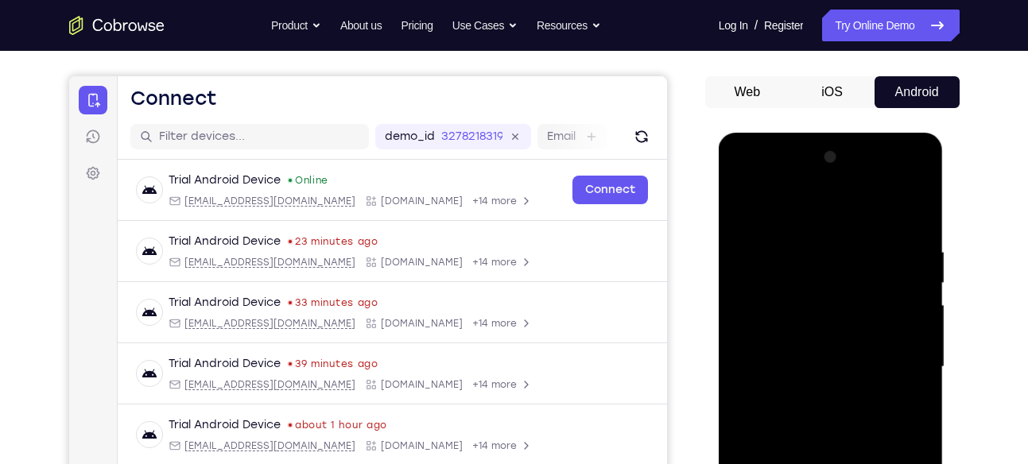
scroll to position [130, 0]
click at [811, 175] on div at bounding box center [830, 367] width 200 height 445
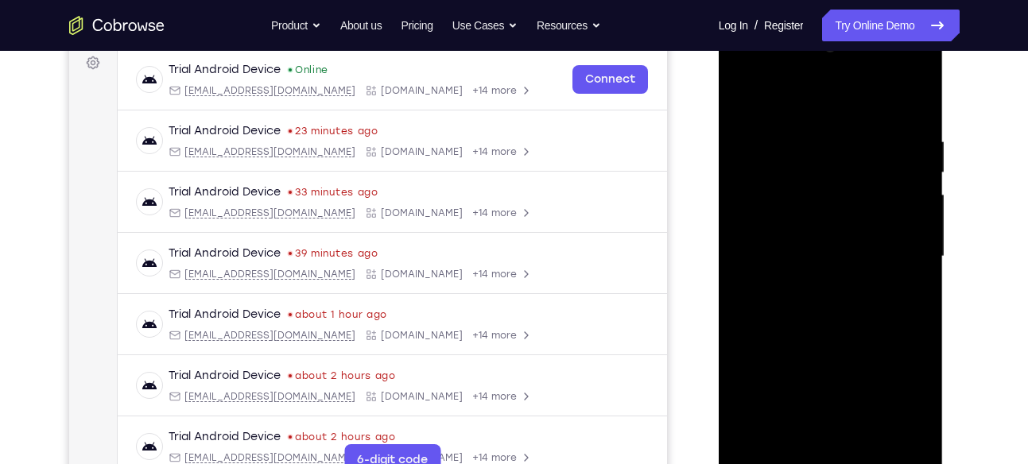
scroll to position [242, 0]
click at [895, 87] on div at bounding box center [830, 255] width 200 height 445
click at [803, 141] on div at bounding box center [830, 255] width 200 height 445
click at [757, 238] on div at bounding box center [830, 255] width 200 height 445
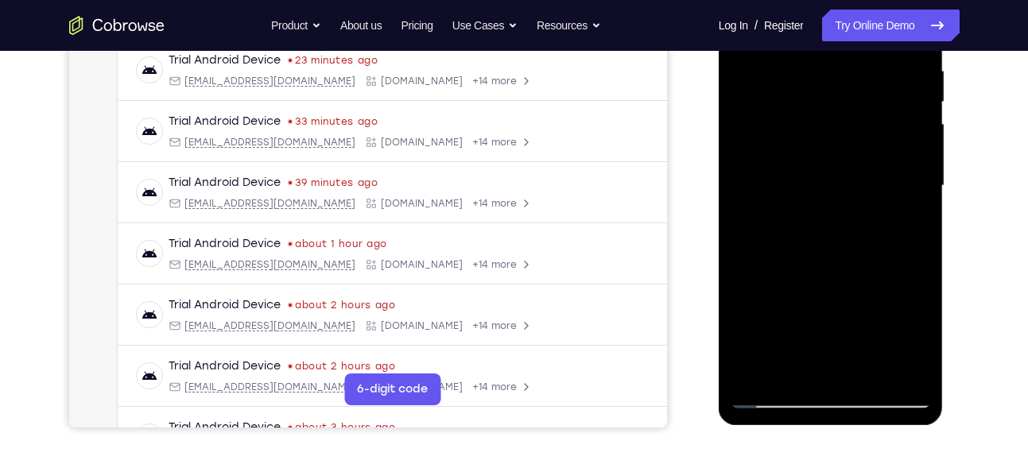
scroll to position [311, 0]
